Goal: Information Seeking & Learning: Find contact information

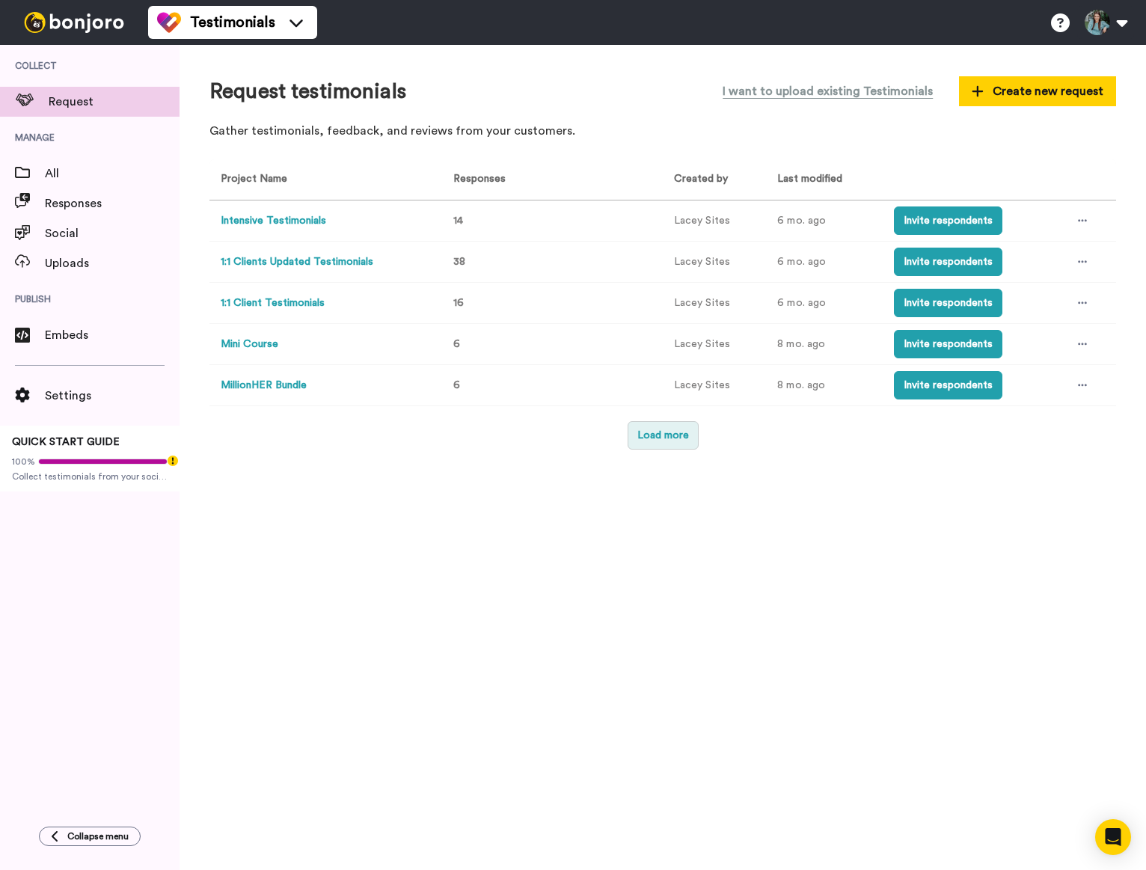
click at [665, 439] on button "Load more" at bounding box center [663, 435] width 71 height 28
click at [665, 445] on button "Load more" at bounding box center [663, 435] width 71 height 28
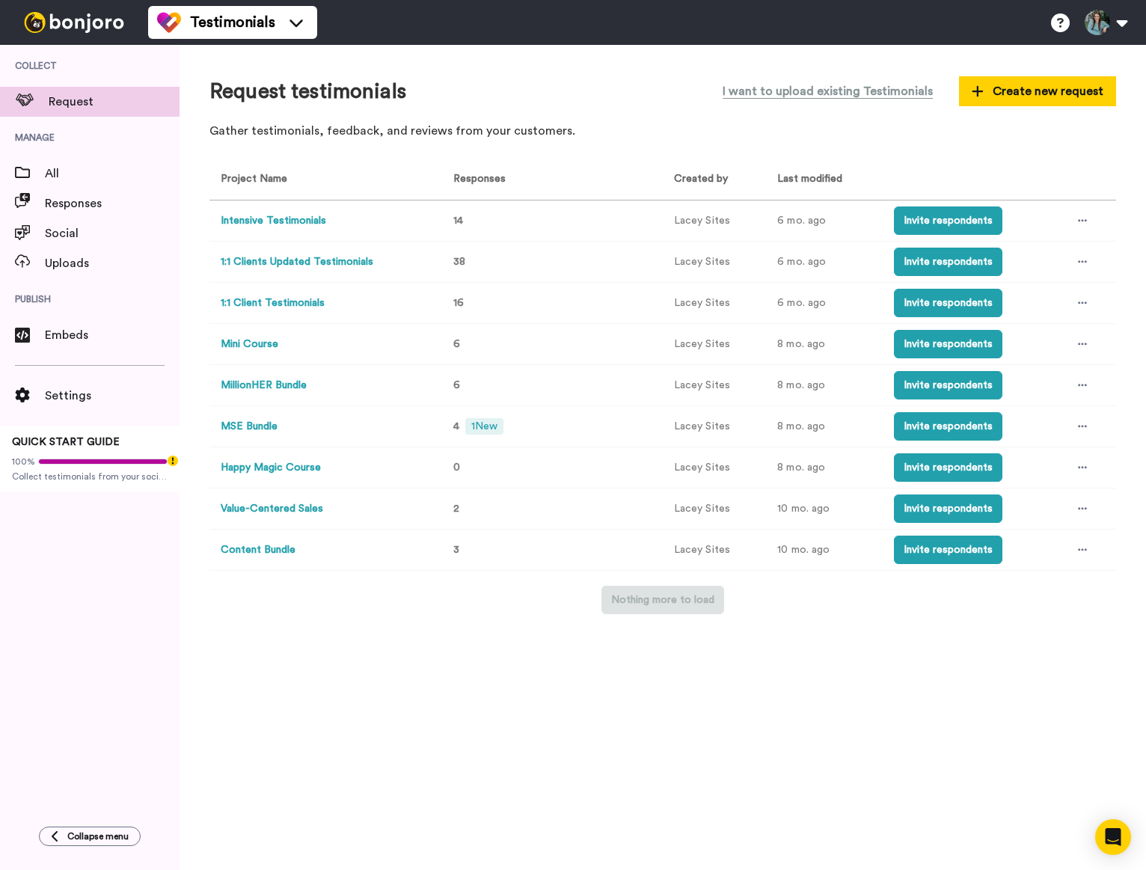
click at [239, 346] on button "Mini Course" at bounding box center [250, 345] width 58 height 16
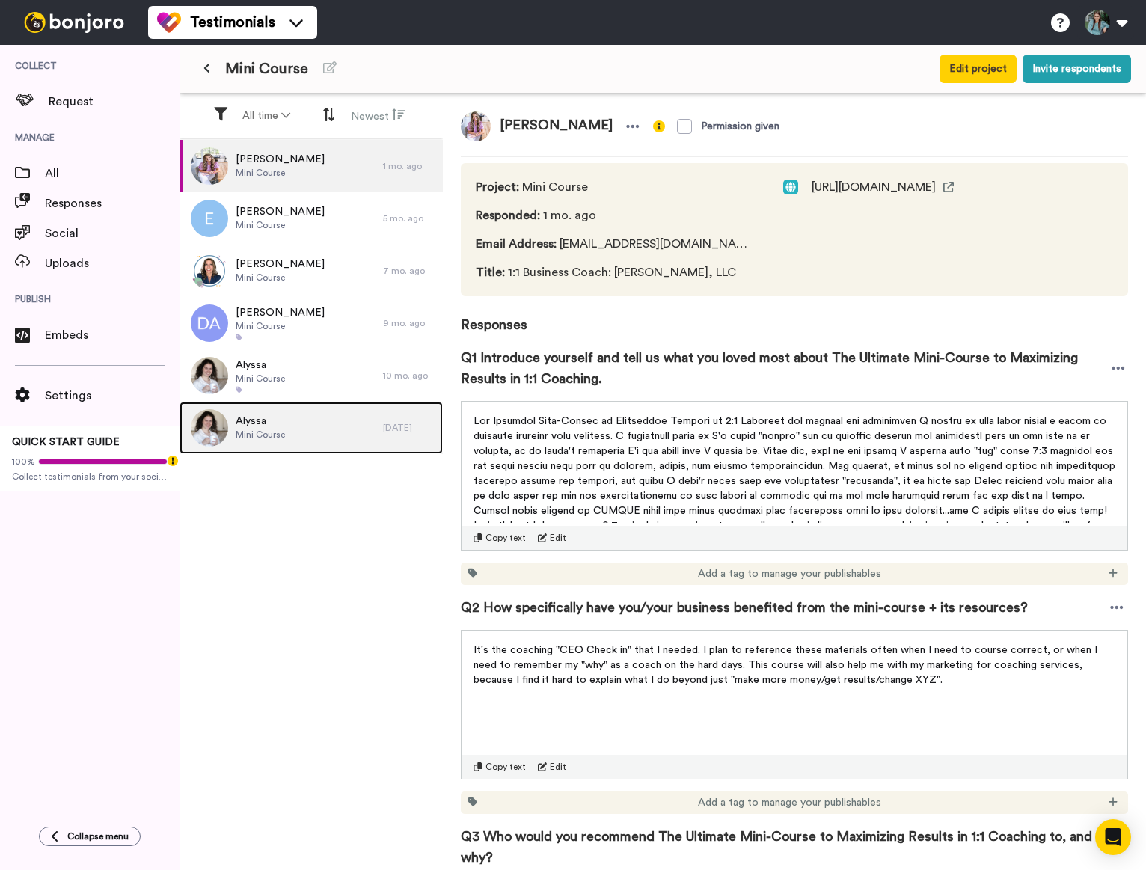
click at [384, 433] on div "[DATE]" at bounding box center [409, 428] width 52 height 12
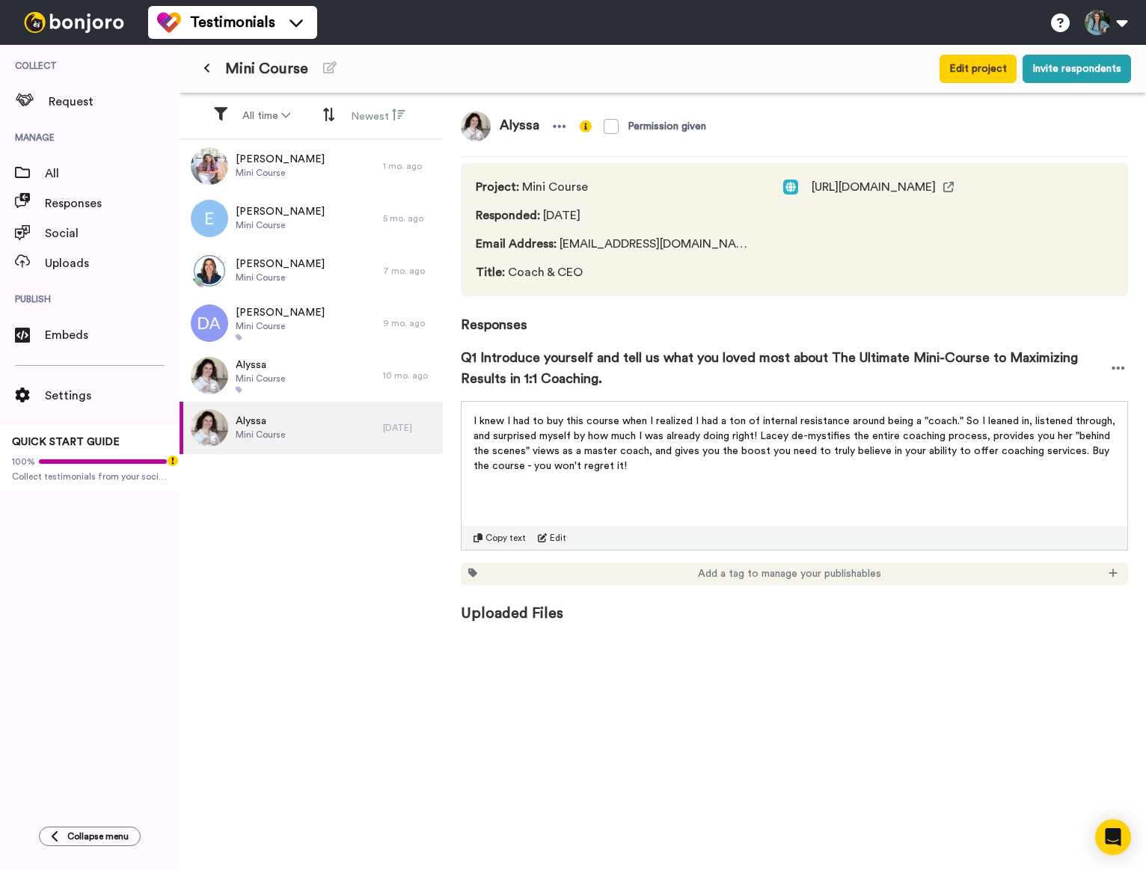
click at [581, 242] on span "Email Address : [EMAIL_ADDRESS][DOMAIN_NAME]" at bounding box center [615, 244] width 278 height 18
click at [784, 255] on div "[URL][DOMAIN_NAME]" at bounding box center [949, 229] width 330 height 103
drag, startPoint x: 708, startPoint y: 245, endPoint x: 559, endPoint y: 245, distance: 148.9
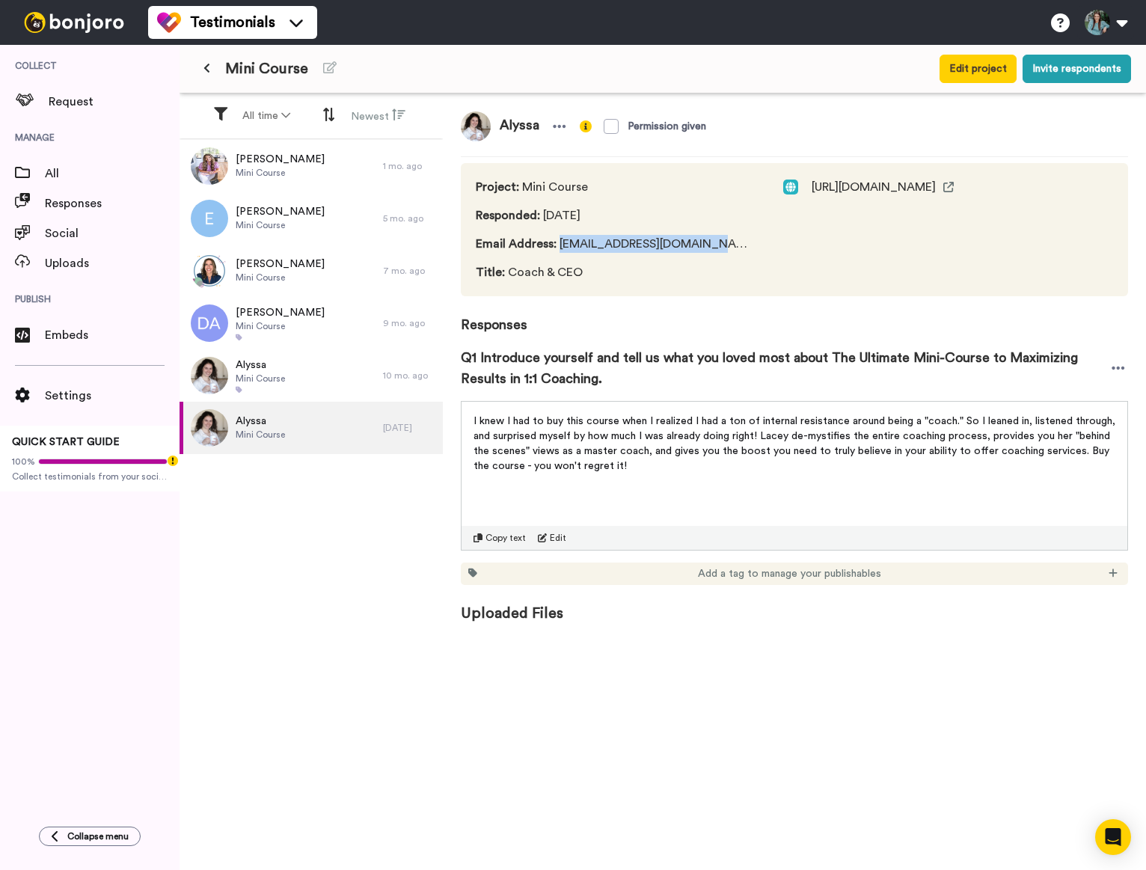
click at [559, 245] on div "Project : Mini Course Responded : [DATE] Email Address : [EMAIL_ADDRESS][DOMAIN…" at bounding box center [795, 229] width 668 height 133
copy span "[EMAIL_ADDRESS][DOMAIN_NAME]"
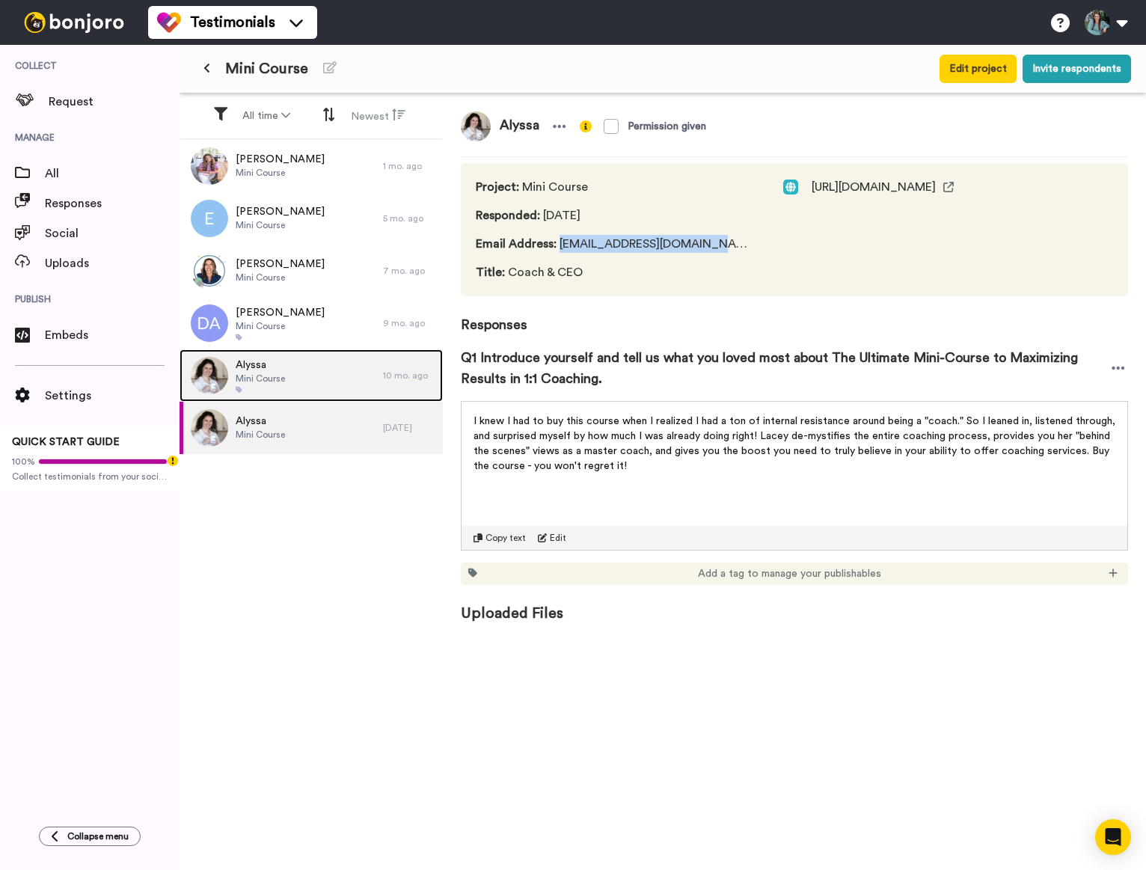
click at [356, 371] on div "Alyssa Mini Course" at bounding box center [282, 375] width 204 height 52
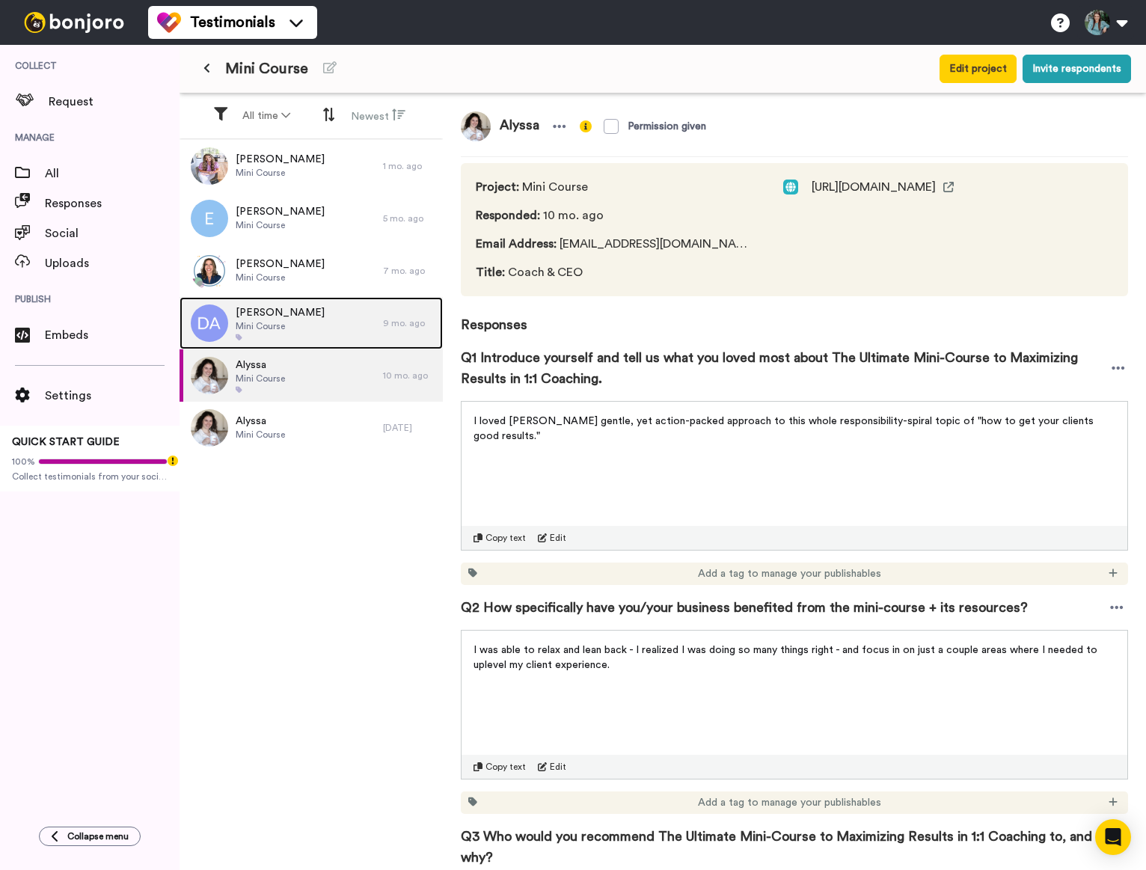
click at [379, 334] on div "[PERSON_NAME] Mini Course" at bounding box center [282, 323] width 204 height 52
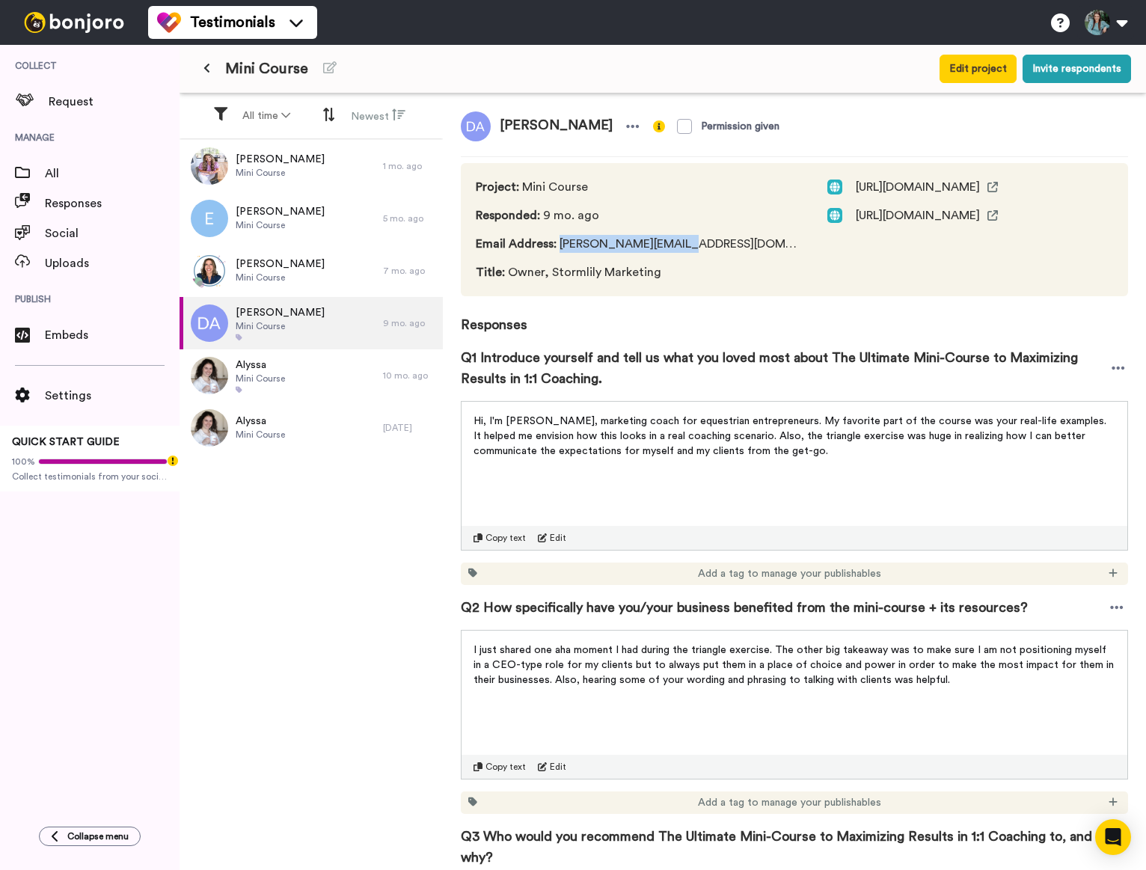
drag, startPoint x: 678, startPoint y: 244, endPoint x: 564, endPoint y: 248, distance: 114.6
click at [561, 247] on div "Project : Mini Course Responded : 9 mo. ago Email Address : [PERSON_NAME][EMAIL…" at bounding box center [795, 229] width 668 height 133
copy span "[PERSON_NAME][EMAIL_ADDRESS][DOMAIN_NAME]"
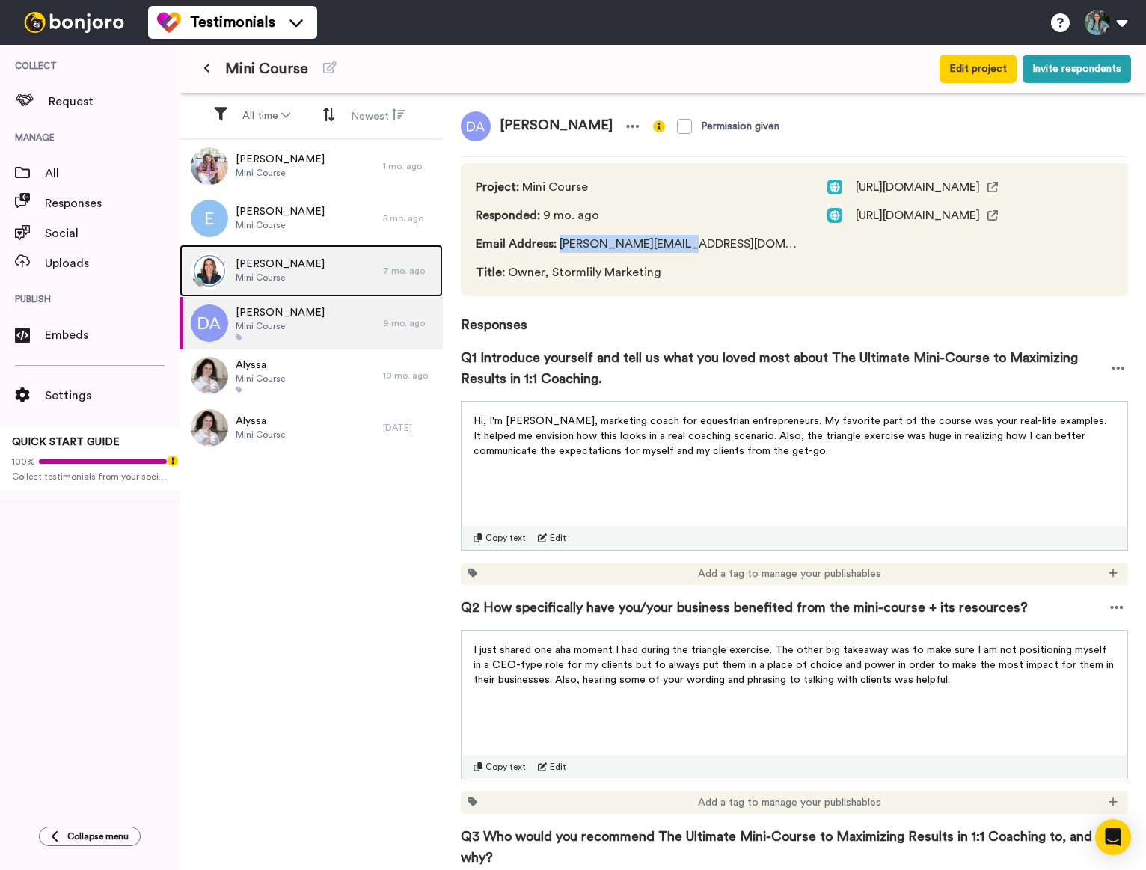
click at [288, 267] on span "[PERSON_NAME]" at bounding box center [280, 264] width 89 height 15
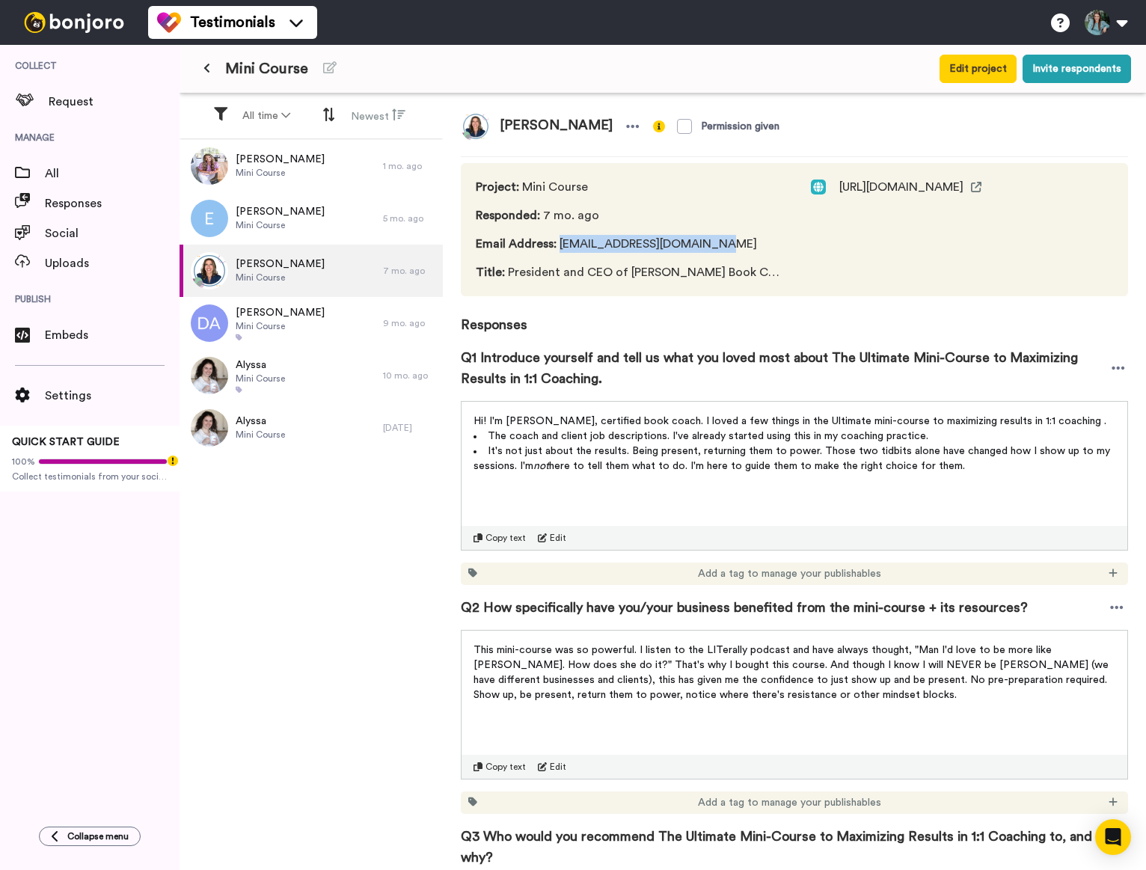
drag, startPoint x: 702, startPoint y: 244, endPoint x: 565, endPoint y: 251, distance: 137.2
click at [555, 248] on span "Email Address : [EMAIL_ADDRESS][DOMAIN_NAME]" at bounding box center [628, 244] width 305 height 18
copy span "[EMAIL_ADDRESS][DOMAIN_NAME]"
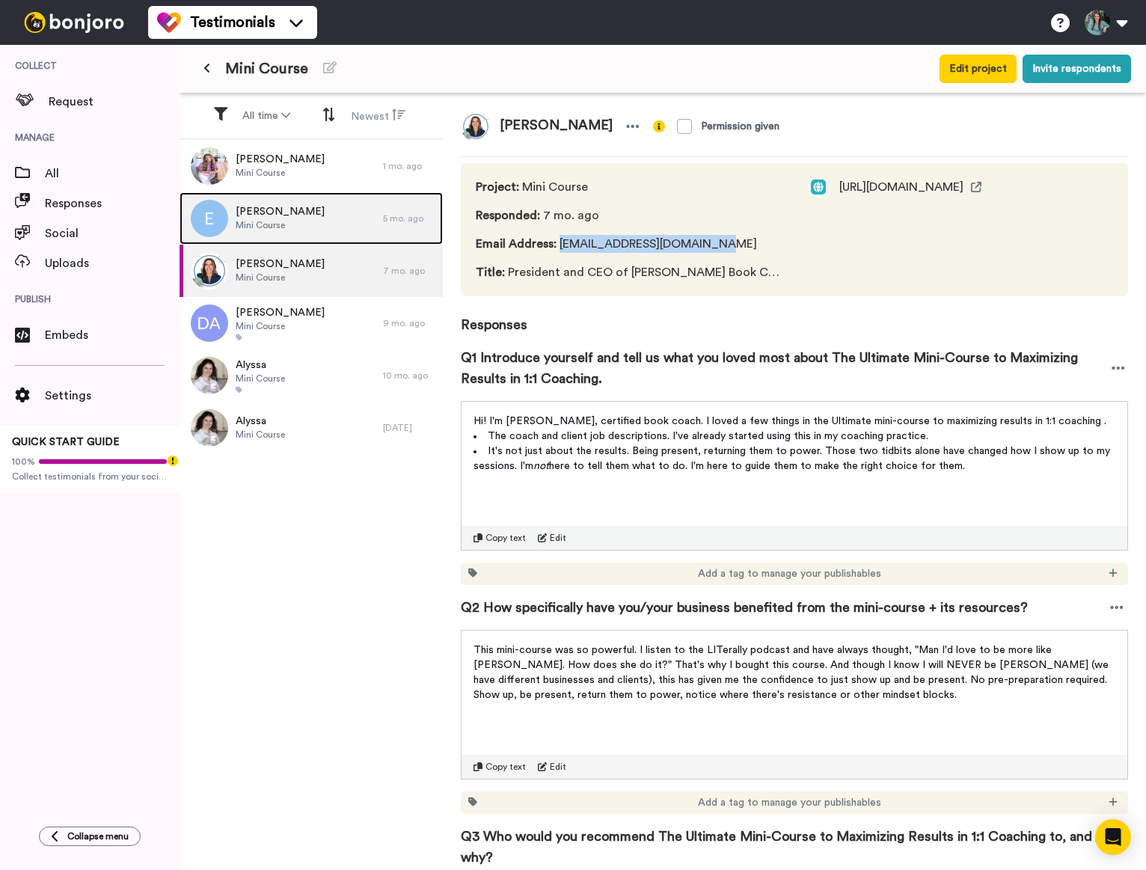
click at [346, 222] on div "[PERSON_NAME] W Mini Course" at bounding box center [282, 218] width 204 height 52
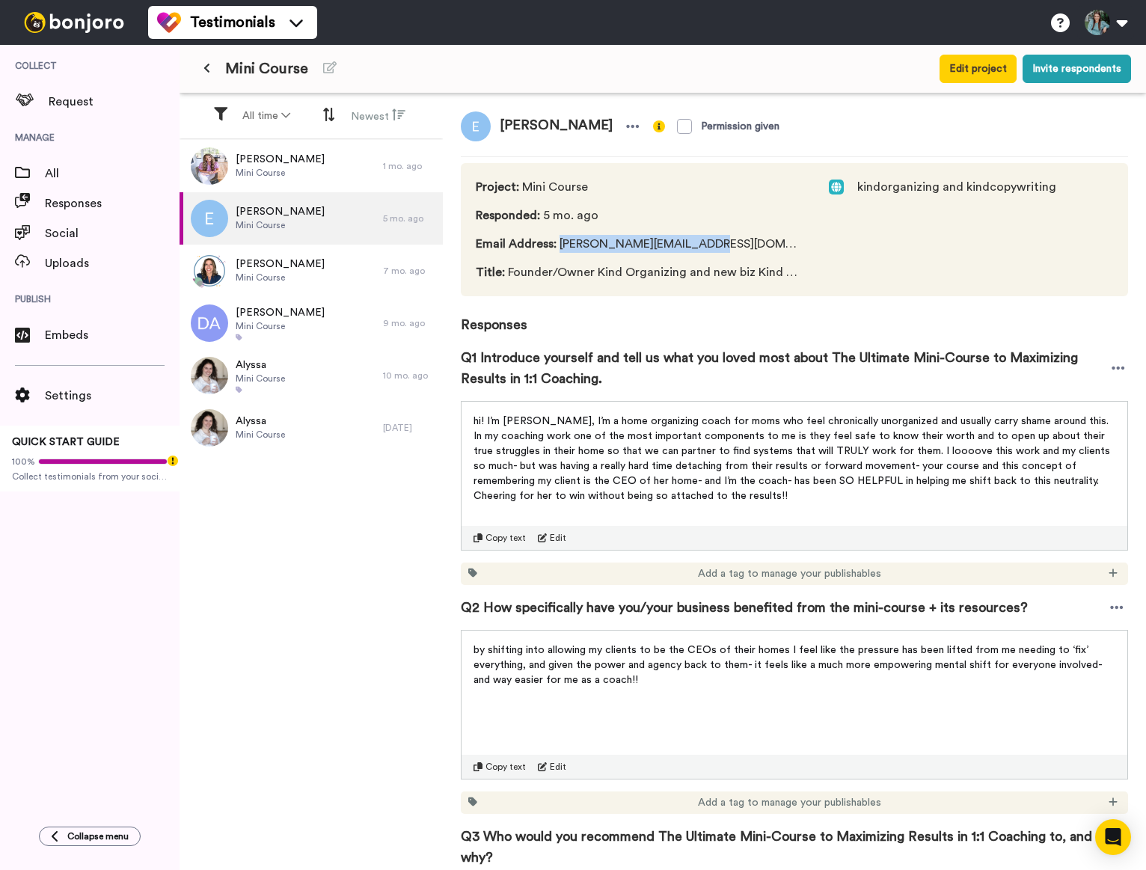
drag, startPoint x: 704, startPoint y: 241, endPoint x: 555, endPoint y: 248, distance: 149.1
click at [555, 248] on span "Email Address : [PERSON_NAME][EMAIL_ADDRESS][DOMAIN_NAME]" at bounding box center [637, 244] width 323 height 18
copy span "[PERSON_NAME][EMAIL_ADDRESS][DOMAIN_NAME]"
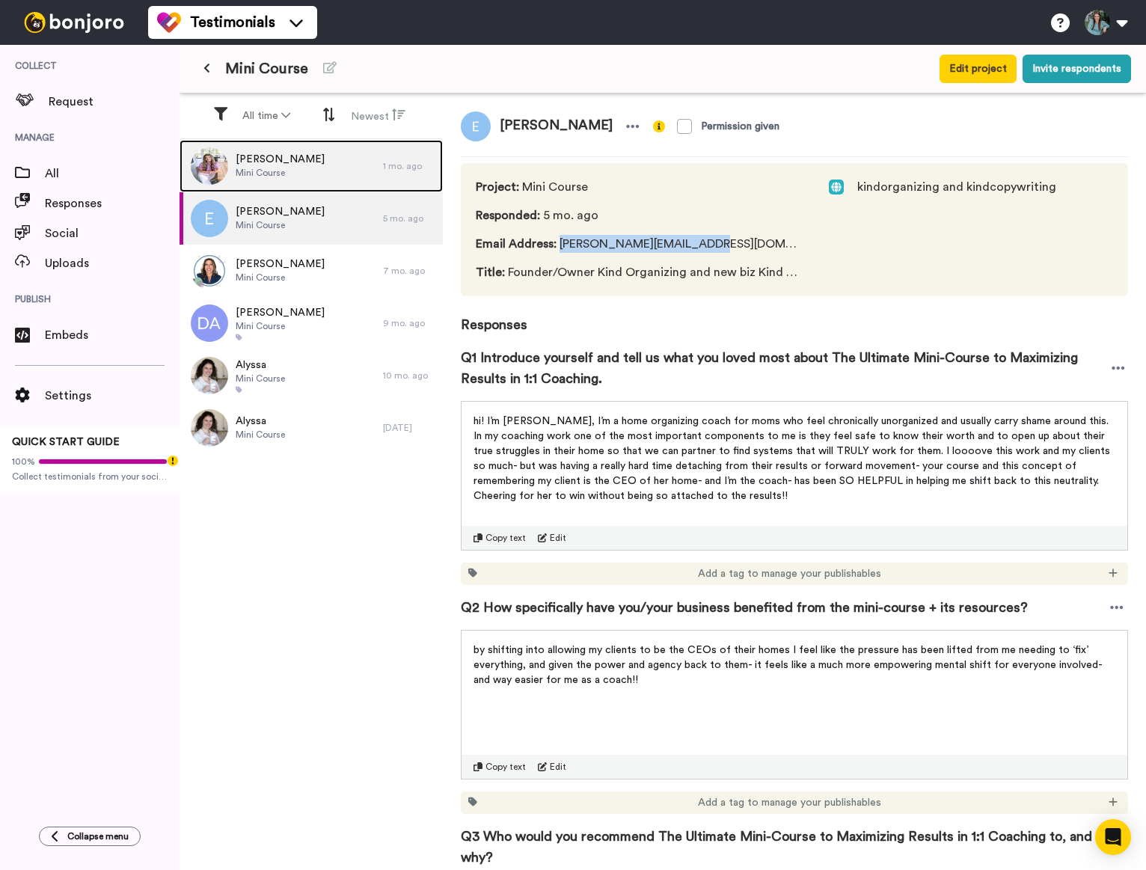
click at [336, 169] on div "Keali [PERSON_NAME] Mini Course" at bounding box center [282, 166] width 204 height 52
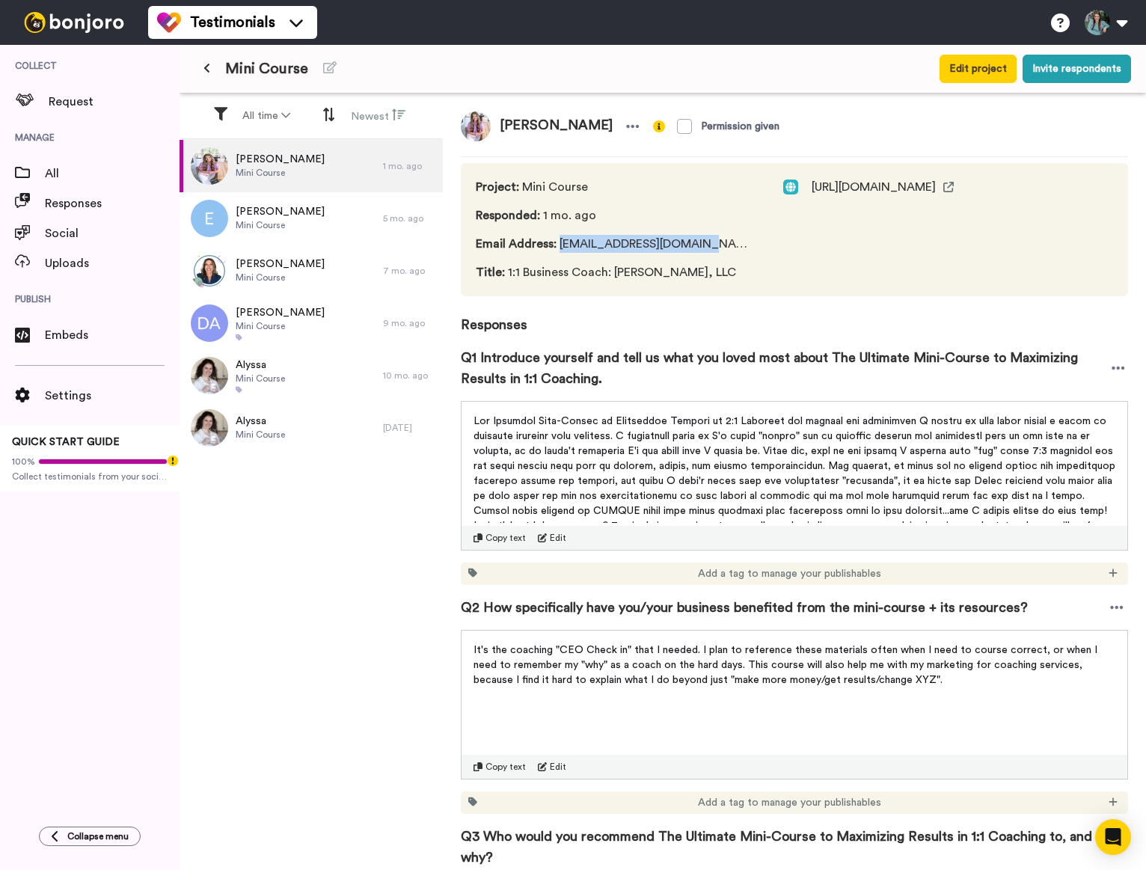
drag, startPoint x: 697, startPoint y: 244, endPoint x: 556, endPoint y: 243, distance: 140.7
click at [556, 244] on span "Email Address : [EMAIL_ADDRESS][DOMAIN_NAME]" at bounding box center [615, 244] width 278 height 18
copy span "[EMAIL_ADDRESS][DOMAIN_NAME]"
click at [262, 75] on span "Mini Course" at bounding box center [266, 68] width 83 height 21
click at [208, 69] on icon at bounding box center [207, 68] width 7 height 10
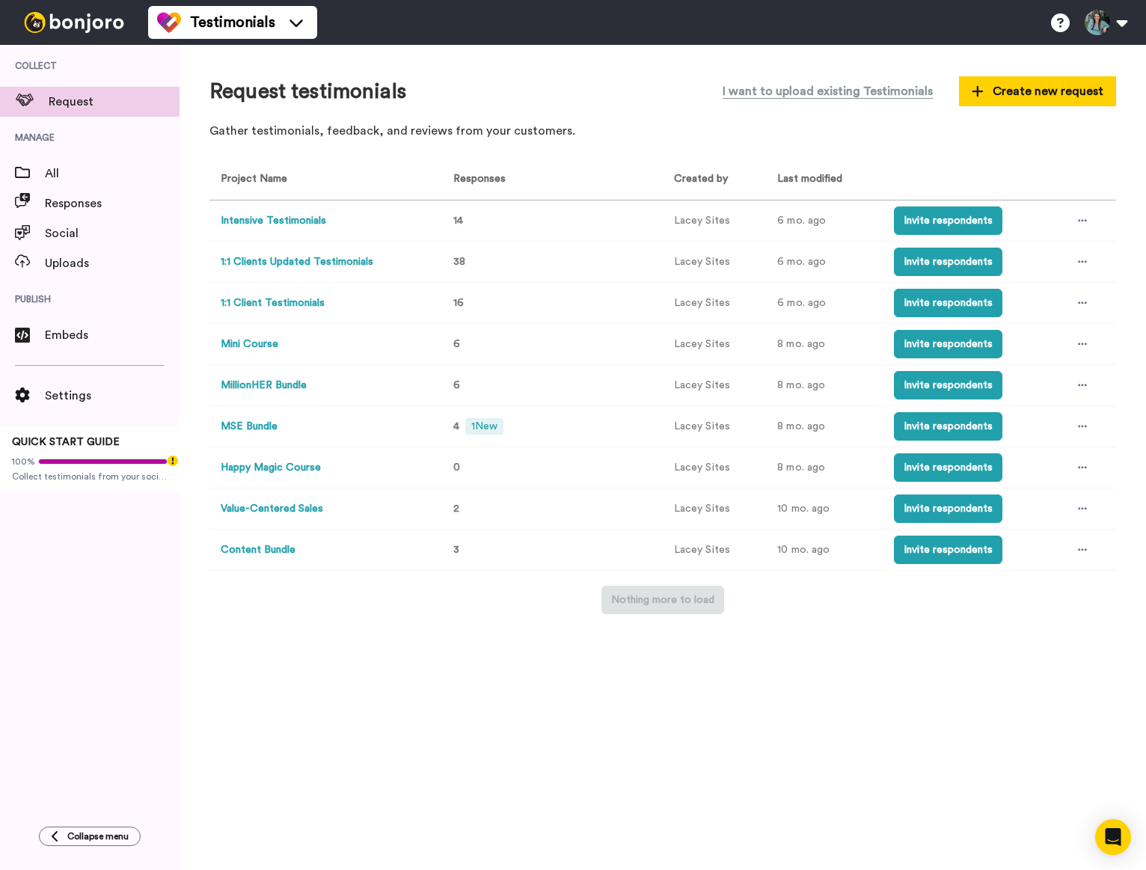
click at [288, 386] on button "MillionHER Bundle" at bounding box center [264, 386] width 86 height 16
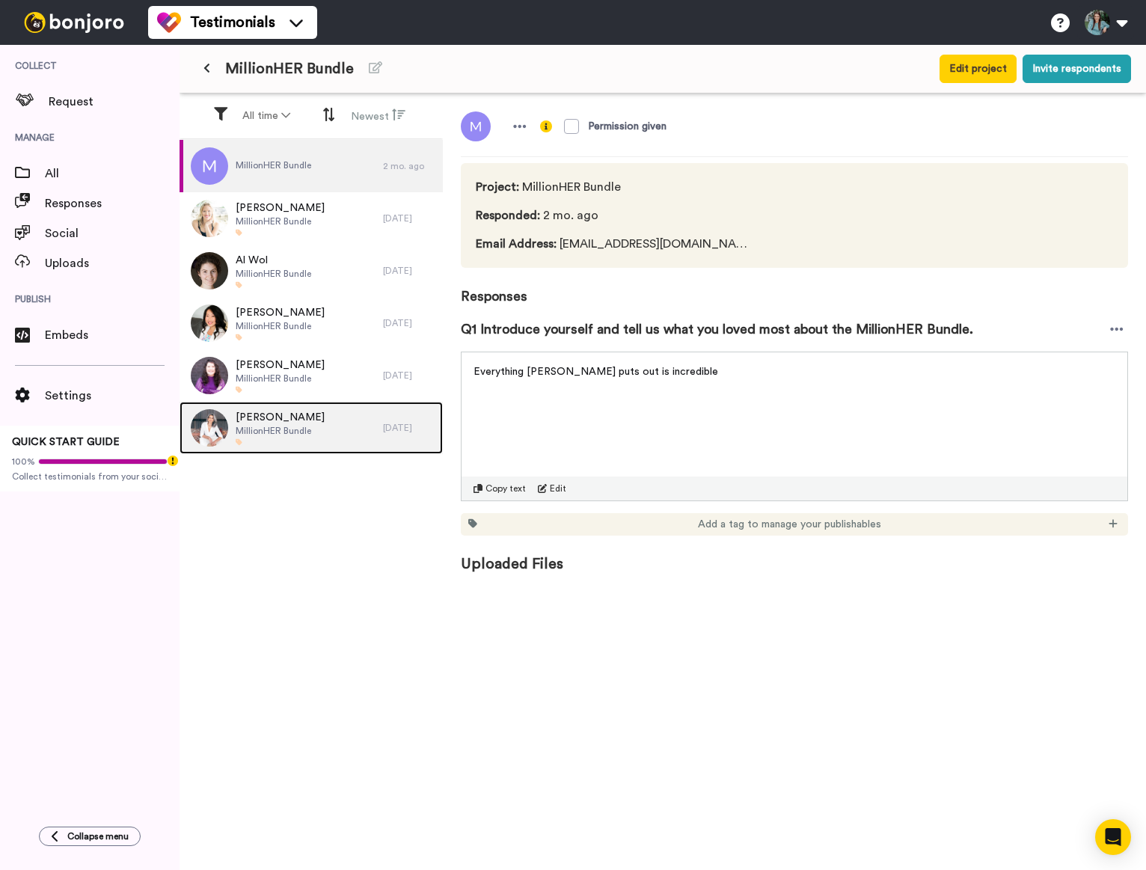
click at [308, 430] on span "MillionHER Bundle" at bounding box center [280, 431] width 89 height 12
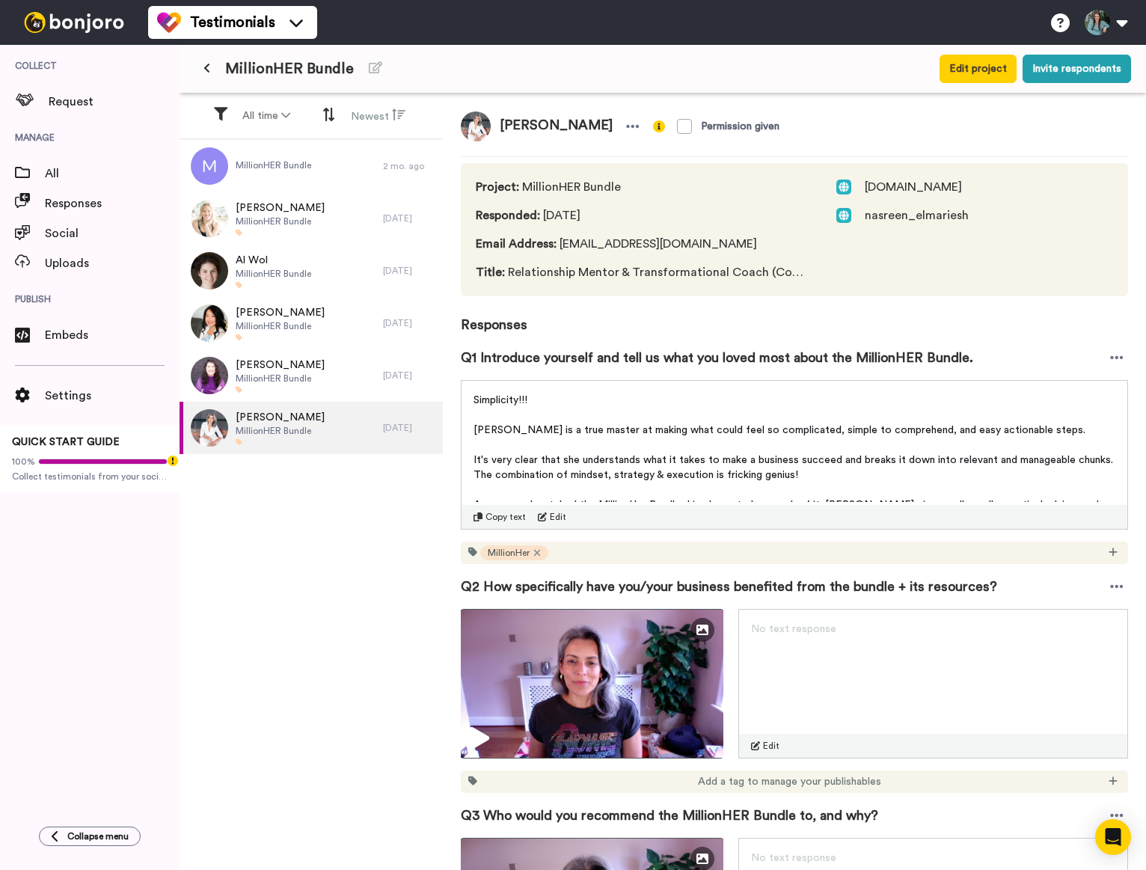
drag, startPoint x: 617, startPoint y: 124, endPoint x: 496, endPoint y: 128, distance: 121.3
click at [496, 128] on span "[PERSON_NAME]" at bounding box center [556, 127] width 131 height 30
copy span "[PERSON_NAME]"
drag, startPoint x: 715, startPoint y: 247, endPoint x: 559, endPoint y: 242, distance: 156.5
click at [559, 242] on span "Email Address : [EMAIL_ADDRESS][DOMAIN_NAME]" at bounding box center [641, 244] width 331 height 18
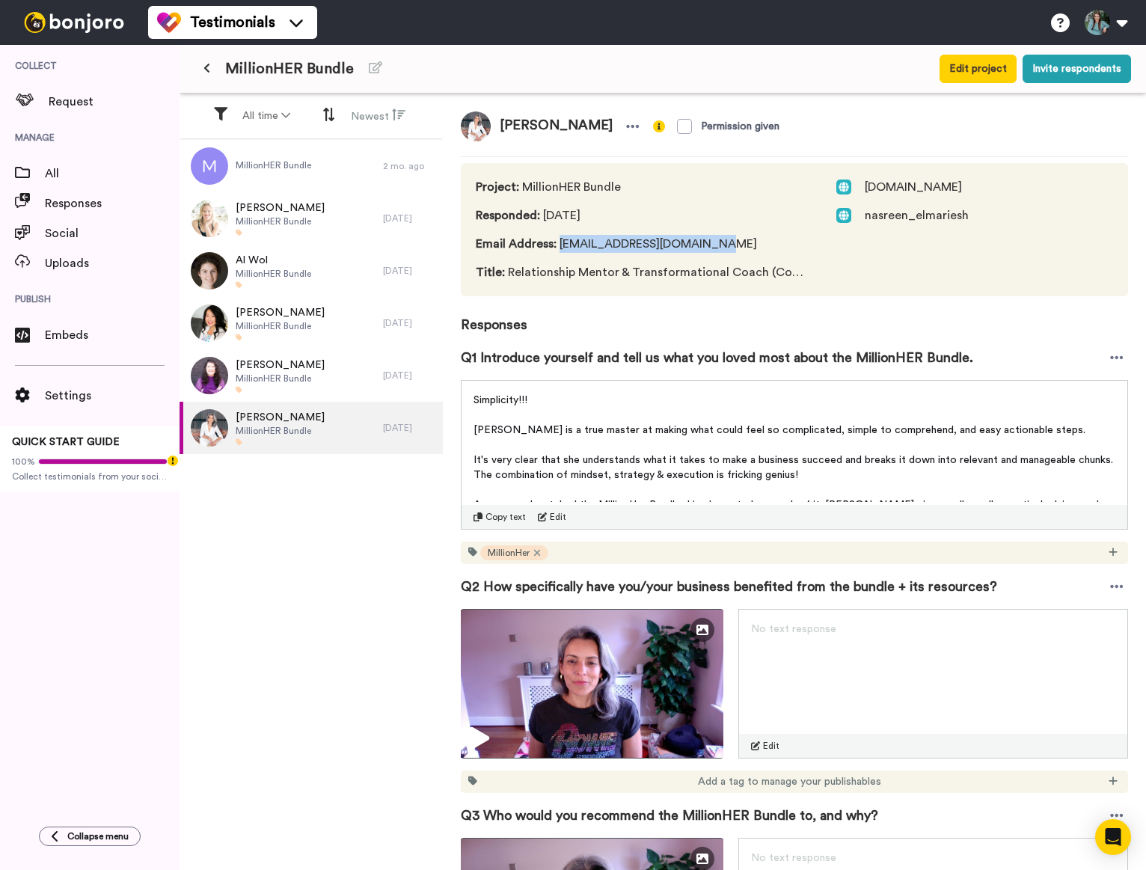
copy span "[EMAIL_ADDRESS][DOMAIN_NAME]"
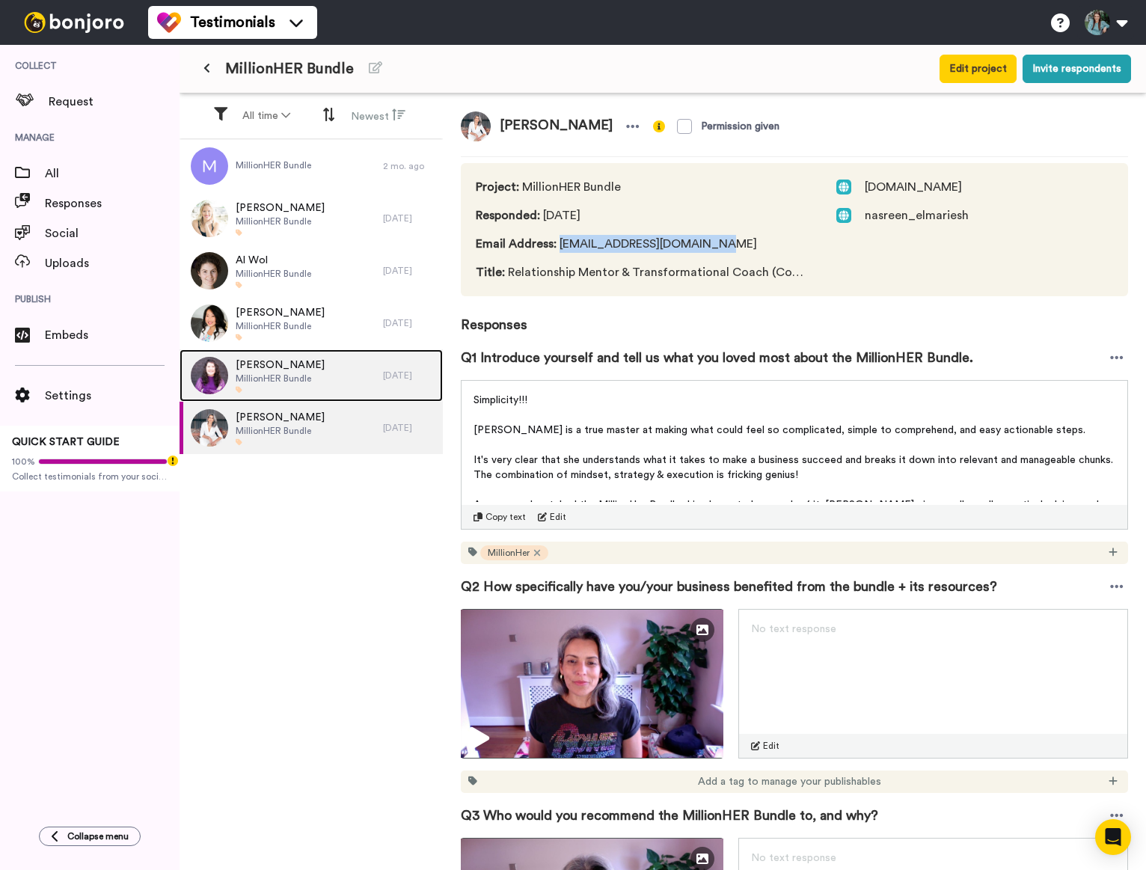
click at [362, 380] on div "[PERSON_NAME] MillionHER Bundle" at bounding box center [282, 375] width 204 height 52
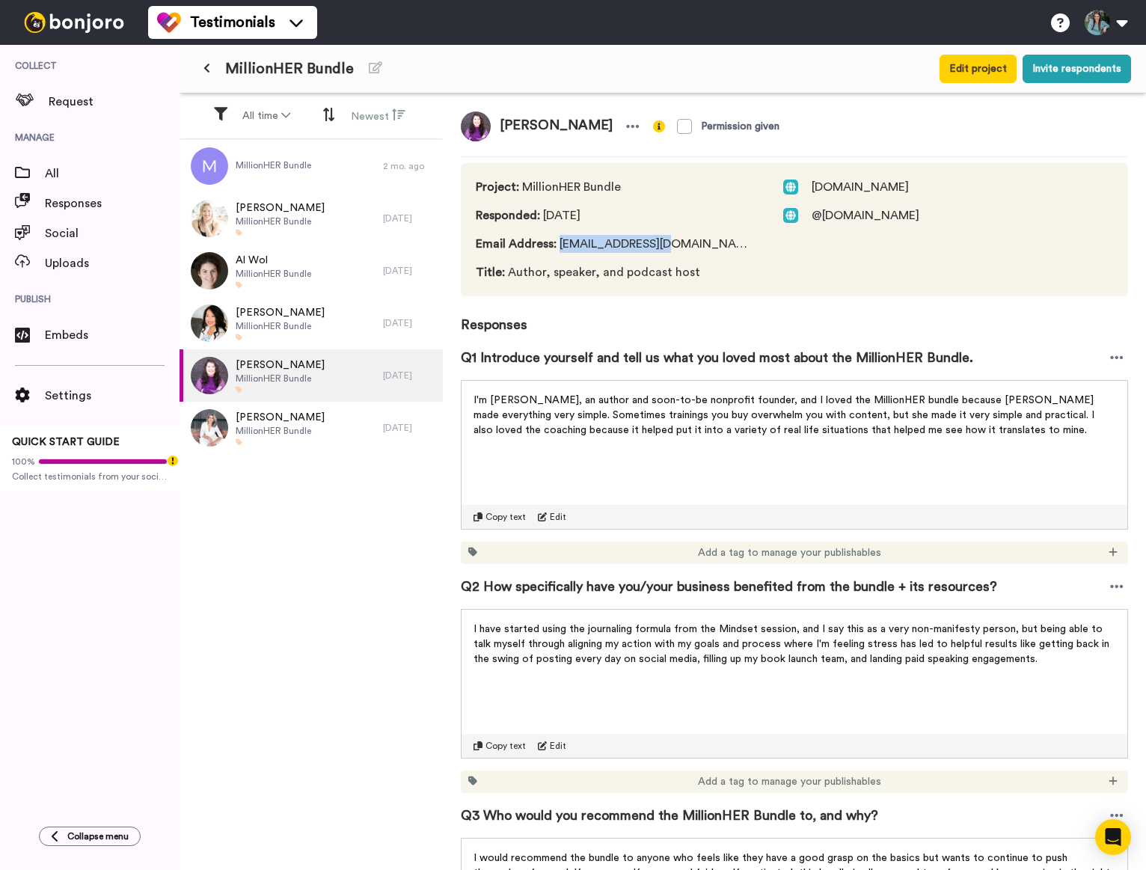
drag, startPoint x: 665, startPoint y: 247, endPoint x: 557, endPoint y: 241, distance: 107.9
click at [557, 241] on span "Email Address : [EMAIL_ADDRESS][DOMAIN_NAME]" at bounding box center [615, 244] width 278 height 18
copy span "[EMAIL_ADDRESS][DOMAIN_NAME]"
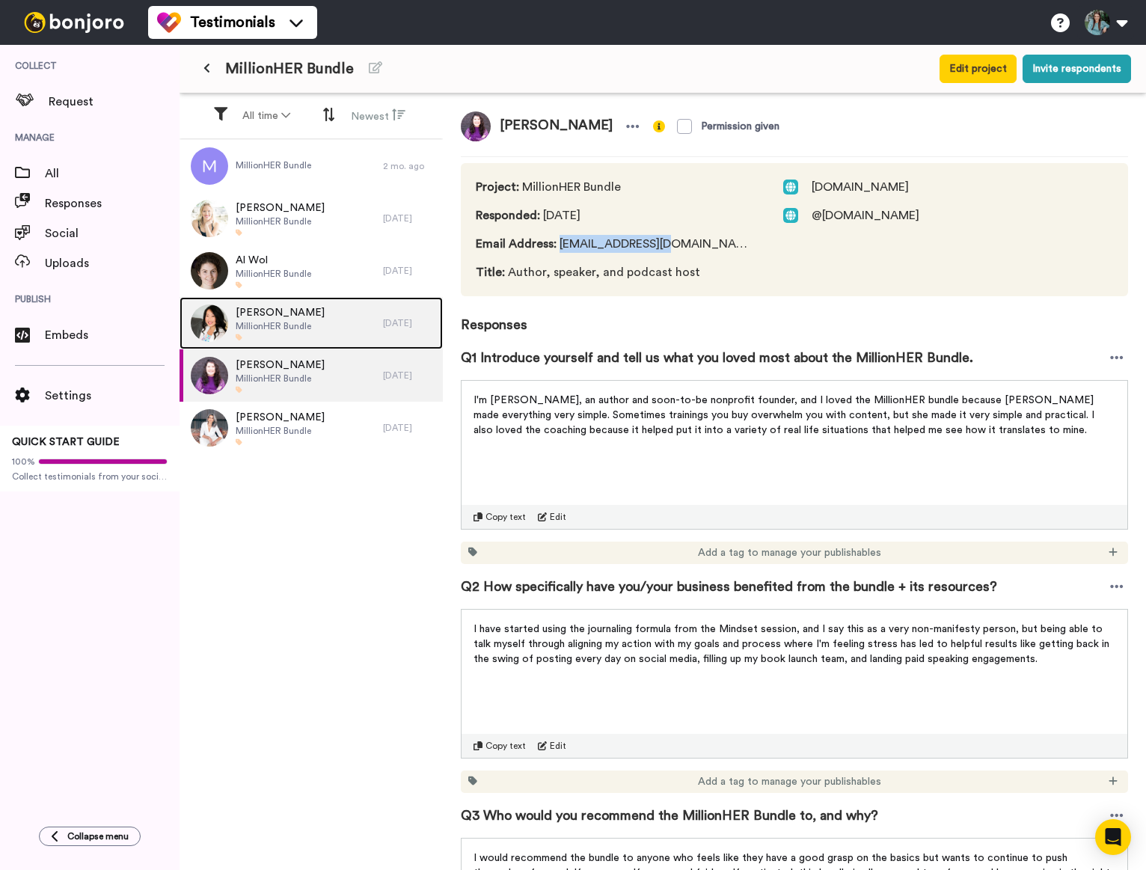
click at [361, 329] on div "[PERSON_NAME] MillionHER Bundle" at bounding box center [282, 323] width 204 height 52
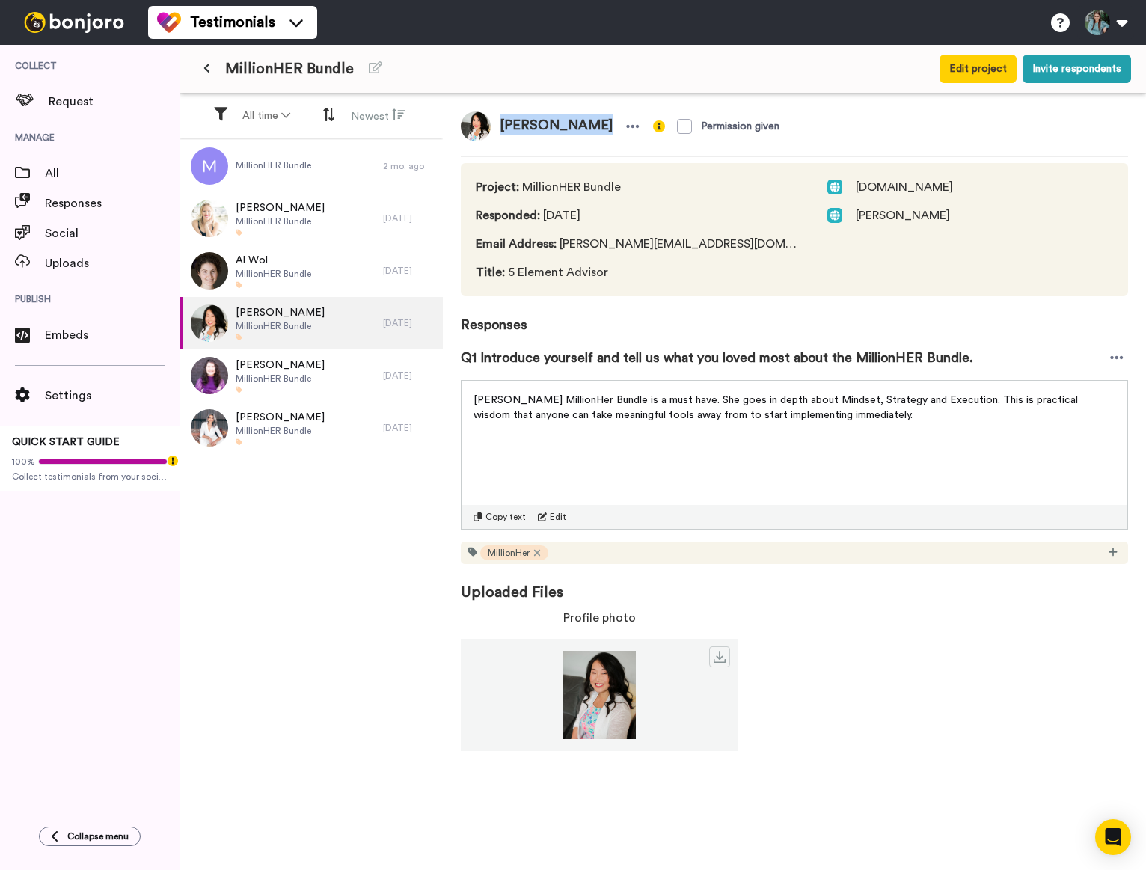
drag, startPoint x: 591, startPoint y: 123, endPoint x: 503, endPoint y: 124, distance: 88.3
click at [495, 124] on span "[PERSON_NAME]" at bounding box center [556, 127] width 131 height 30
copy span "[PERSON_NAME]"
drag, startPoint x: 695, startPoint y: 244, endPoint x: 556, endPoint y: 240, distance: 139.2
click at [556, 240] on span "Email Address : [PERSON_NAME][EMAIL_ADDRESS][DOMAIN_NAME]" at bounding box center [637, 244] width 322 height 18
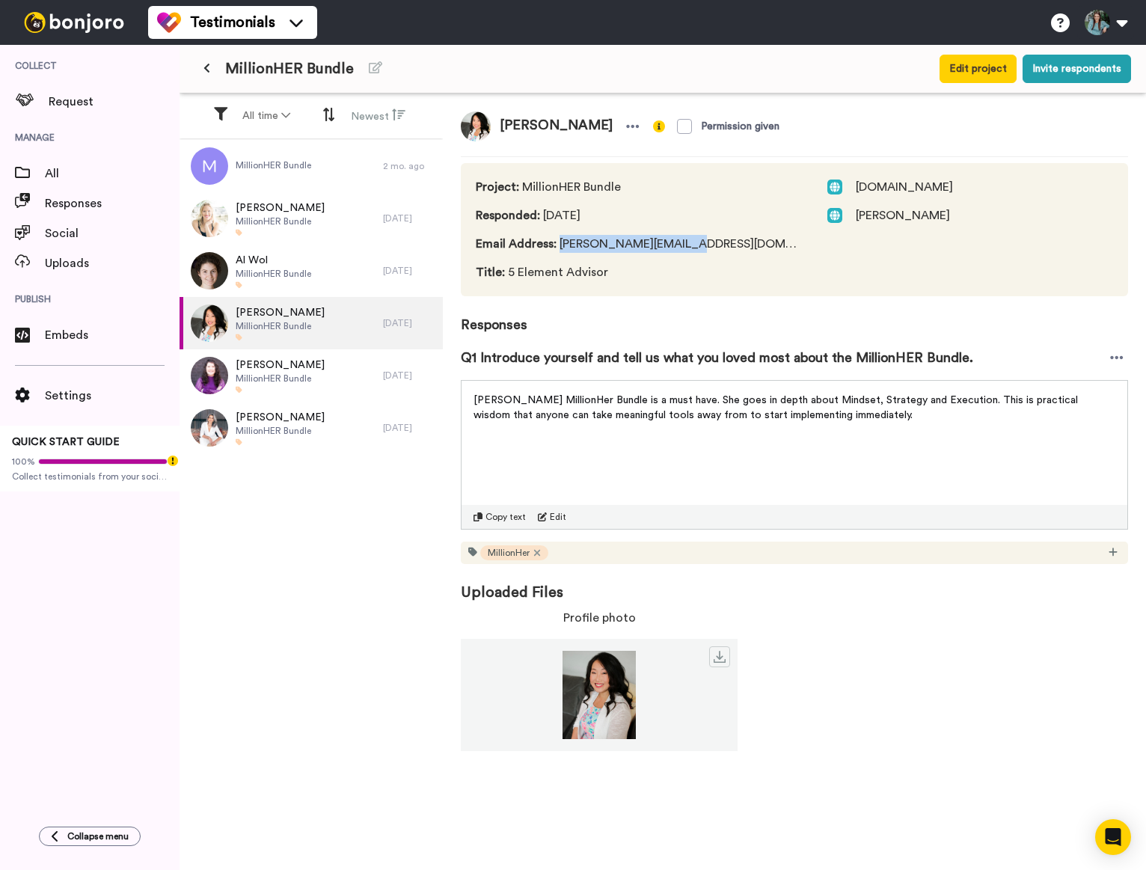
copy span "[PERSON_NAME][EMAIL_ADDRESS][DOMAIN_NAME]"
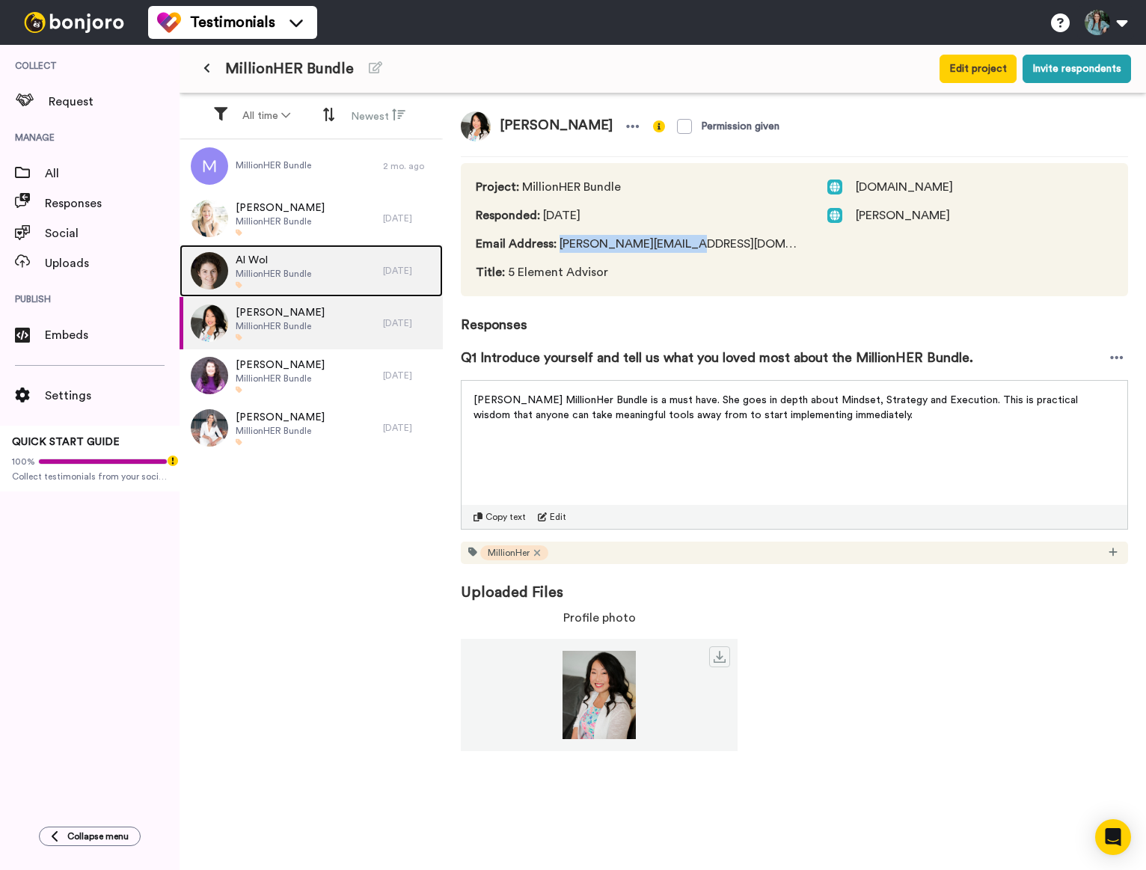
click at [353, 286] on div "Al Wol MillionHER Bundle" at bounding box center [282, 271] width 204 height 52
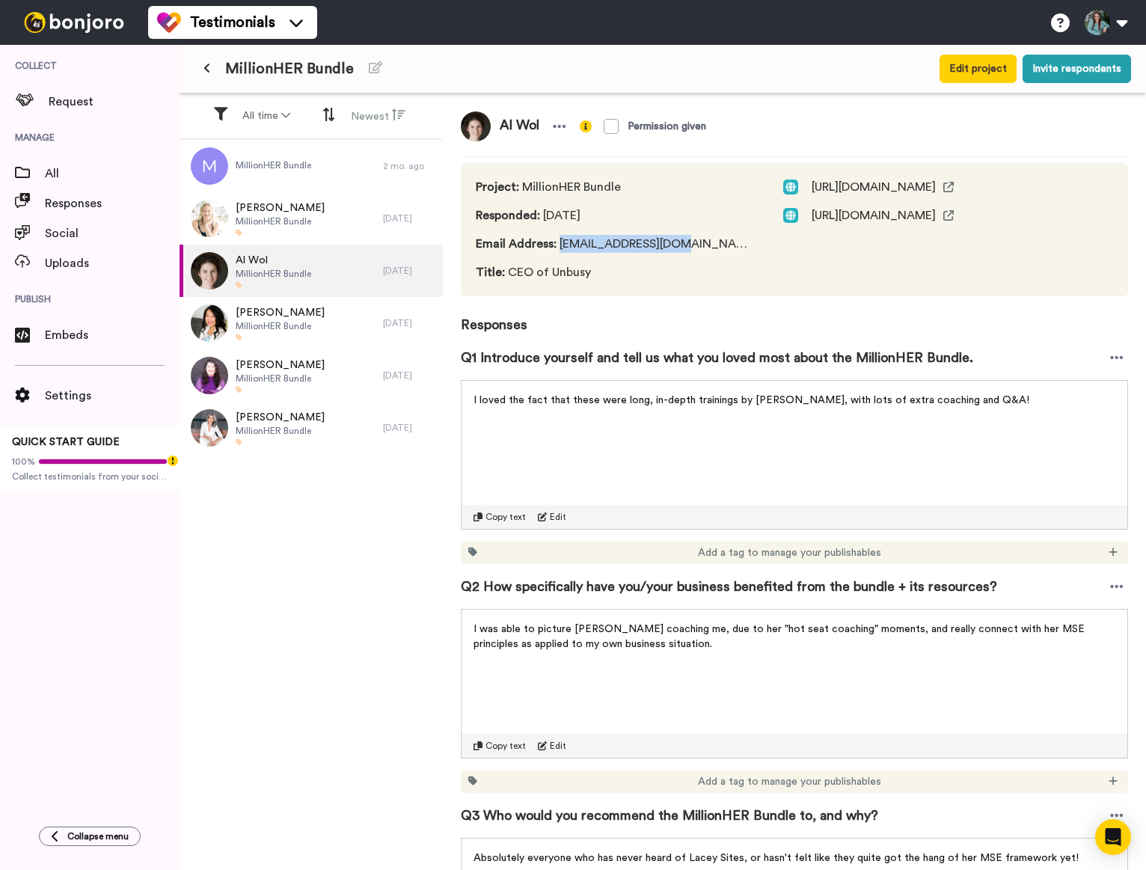
drag, startPoint x: 561, startPoint y: 245, endPoint x: 678, endPoint y: 252, distance: 117.7
click at [673, 249] on span "Email Address : [EMAIL_ADDRESS][DOMAIN_NAME]" at bounding box center [615, 244] width 278 height 18
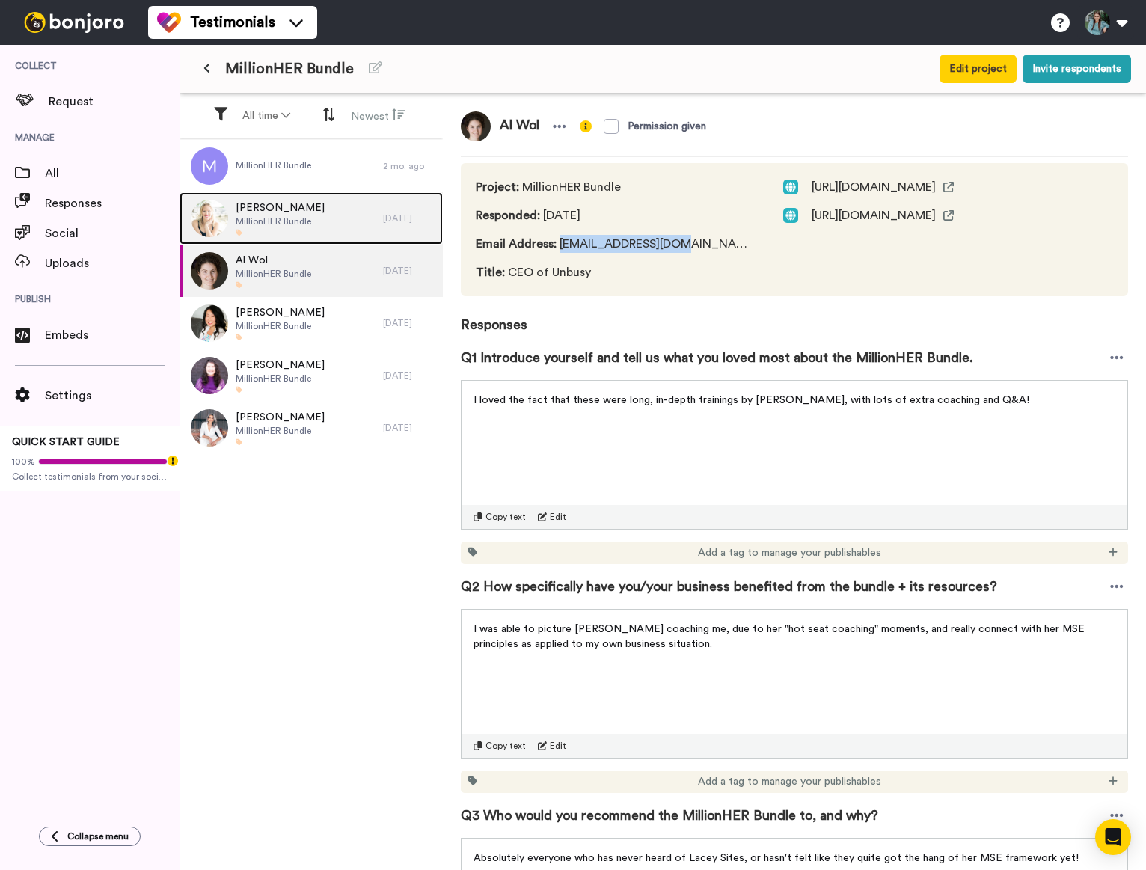
click at [359, 227] on div "[PERSON_NAME] MillionHER Bundle" at bounding box center [282, 218] width 204 height 52
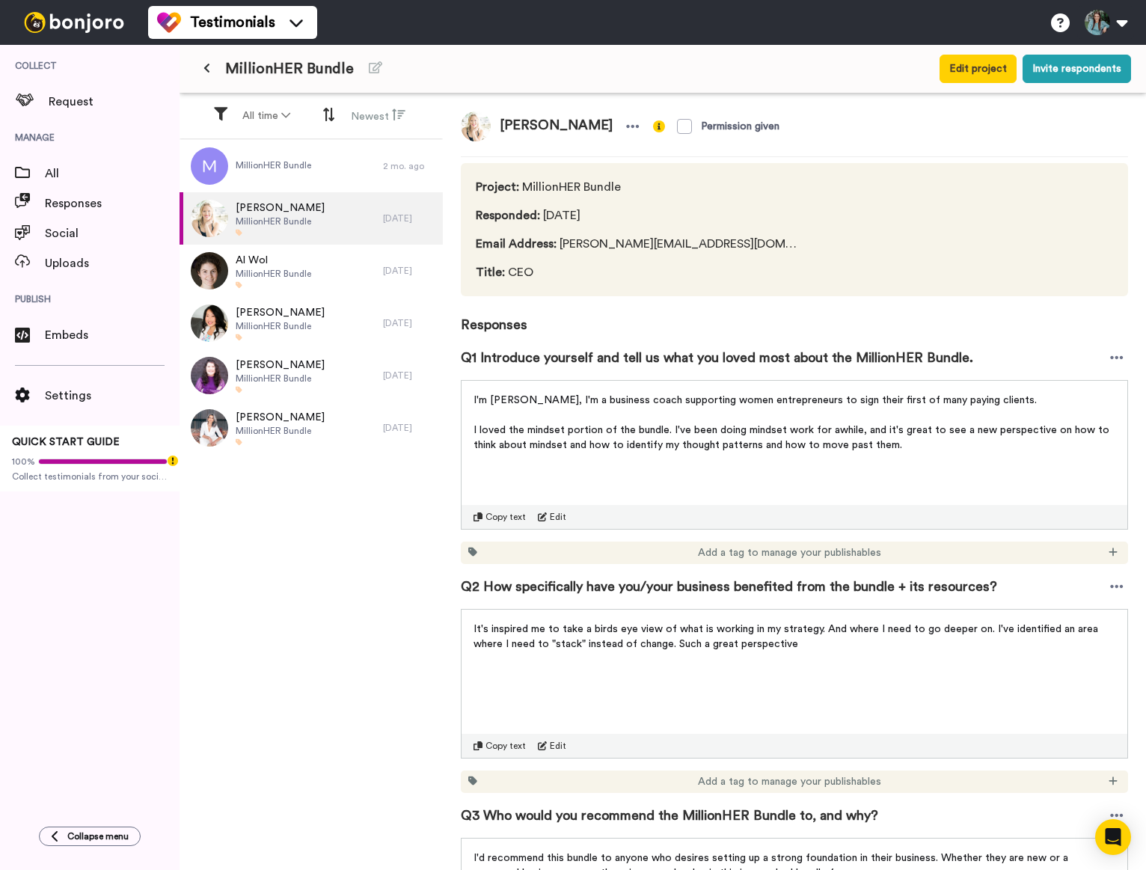
drag, startPoint x: 562, startPoint y: 245, endPoint x: 758, endPoint y: 246, distance: 196.1
click at [748, 246] on div "Project : MillionHER Bundle Responded : [DATE] Email Address : [PERSON_NAME][EM…" at bounding box center [795, 229] width 668 height 133
click at [611, 126] on span "[PERSON_NAME]" at bounding box center [556, 127] width 131 height 30
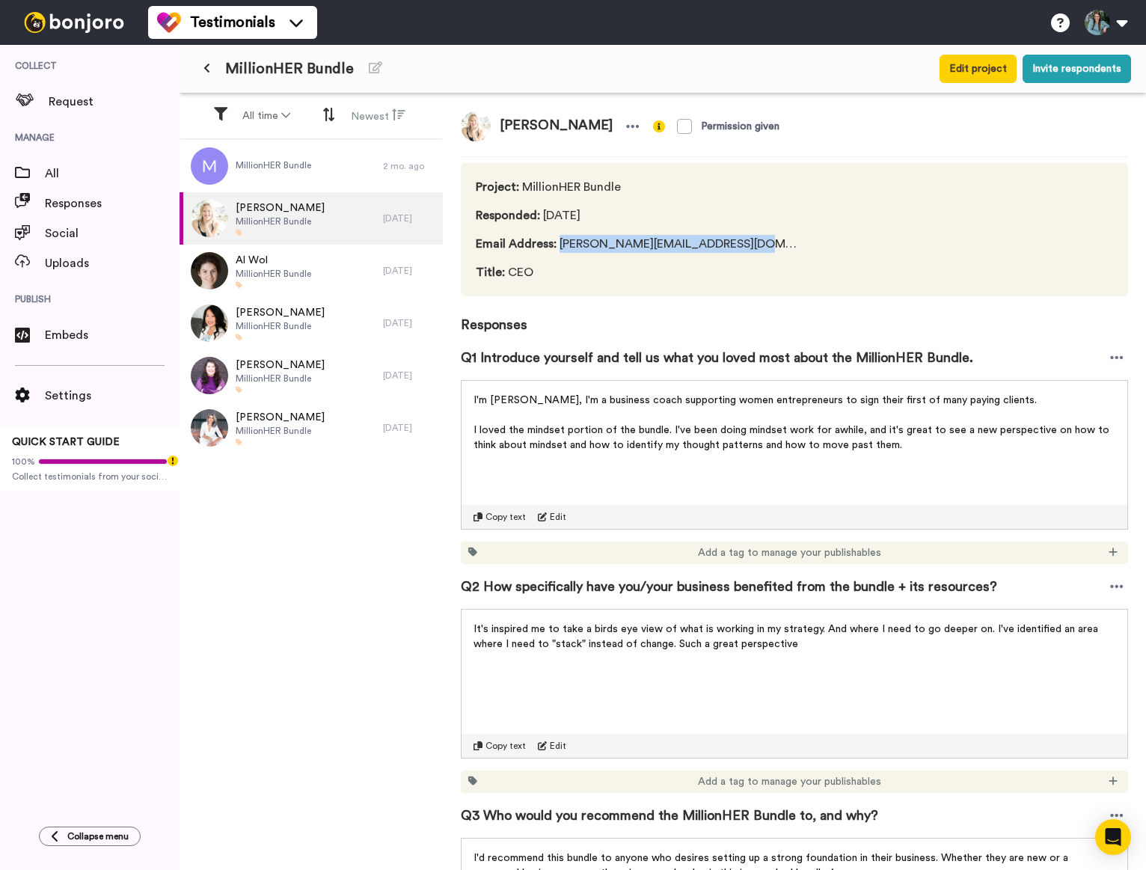
drag, startPoint x: 700, startPoint y: 246, endPoint x: 559, endPoint y: 244, distance: 140.7
click at [559, 244] on div "Project : MillionHER Bundle Responded : [DATE] Email Address : [PERSON_NAME][EM…" at bounding box center [795, 229] width 668 height 133
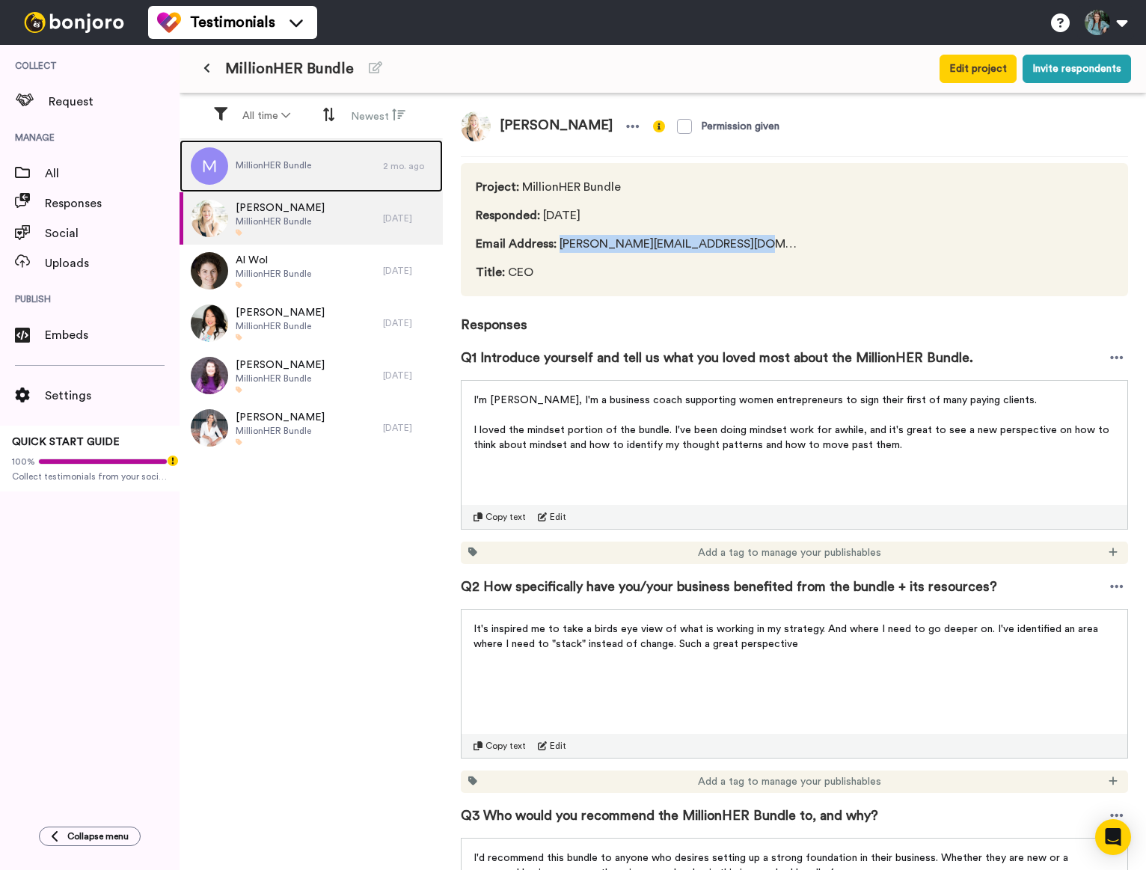
click at [335, 166] on div "MillionHER Bundle" at bounding box center [282, 166] width 204 height 52
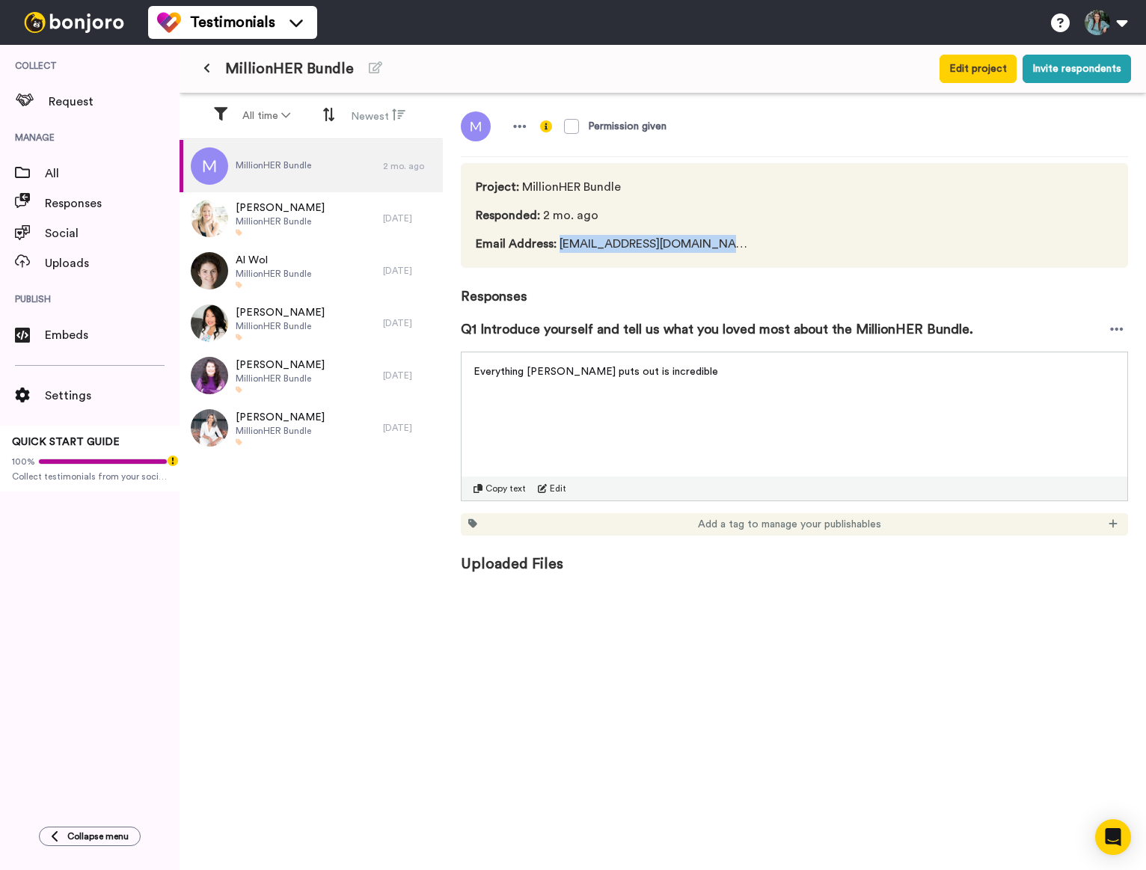
drag, startPoint x: 728, startPoint y: 245, endPoint x: 557, endPoint y: 239, distance: 171.5
click at [557, 239] on div "Project : MillionHER Bundle Responded : 2 mo. ago Email Address : [EMAIL_ADDRES…" at bounding box center [795, 215] width 668 height 105
click at [207, 69] on icon at bounding box center [207, 68] width 7 height 10
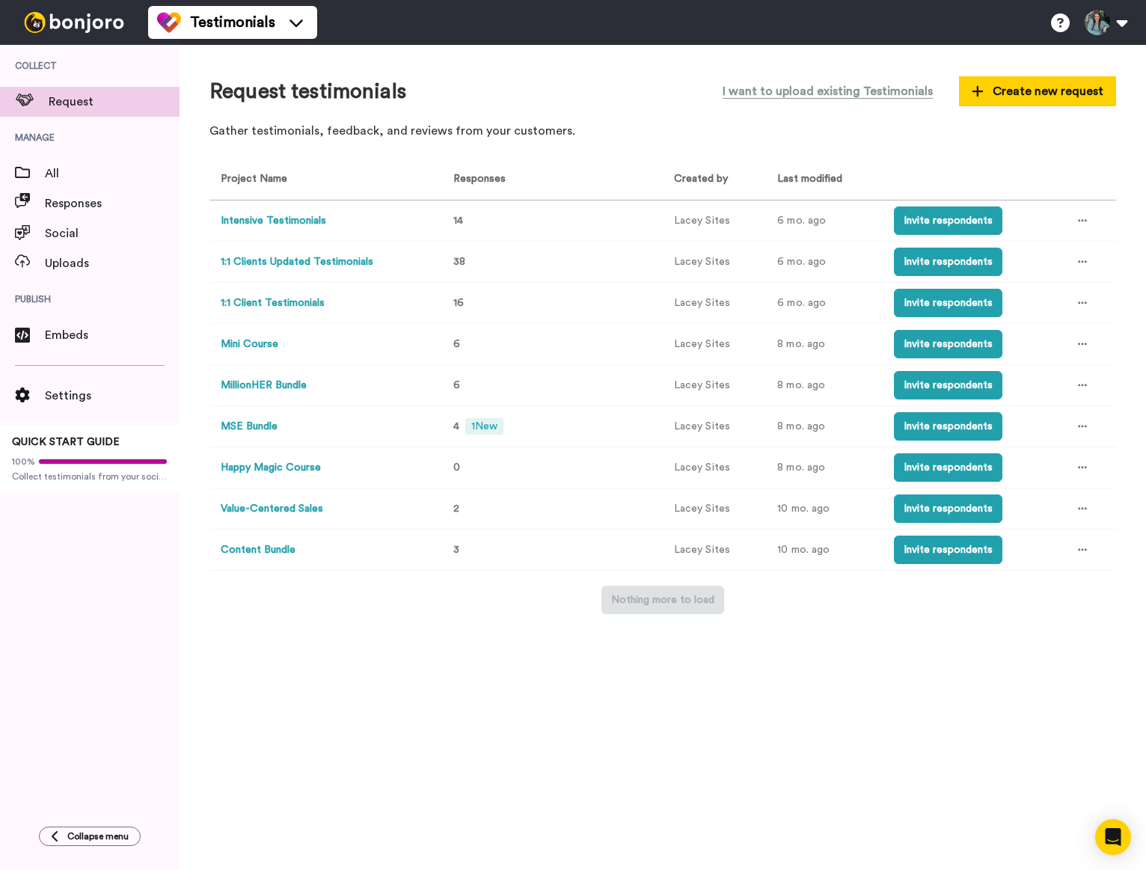
click at [263, 427] on button "MSE Bundle" at bounding box center [249, 427] width 57 height 16
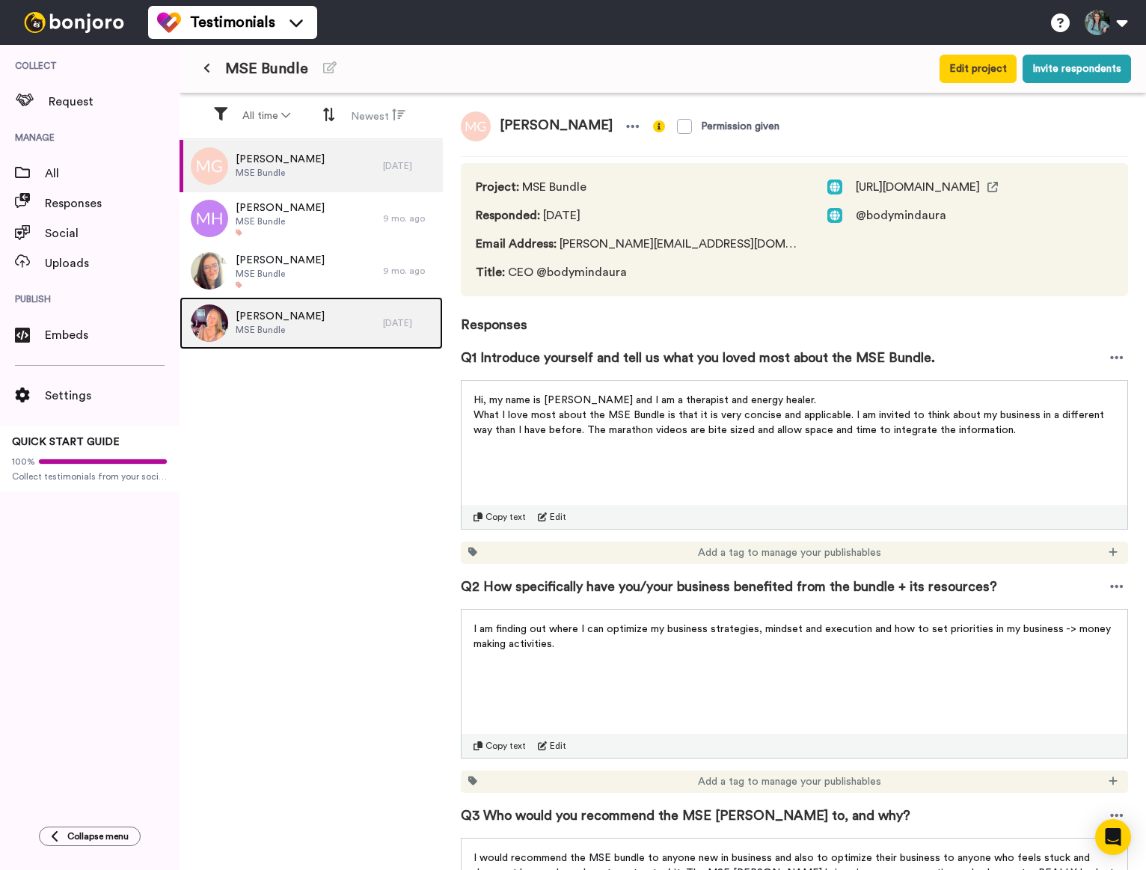
click at [308, 312] on span "[PERSON_NAME]" at bounding box center [280, 316] width 89 height 15
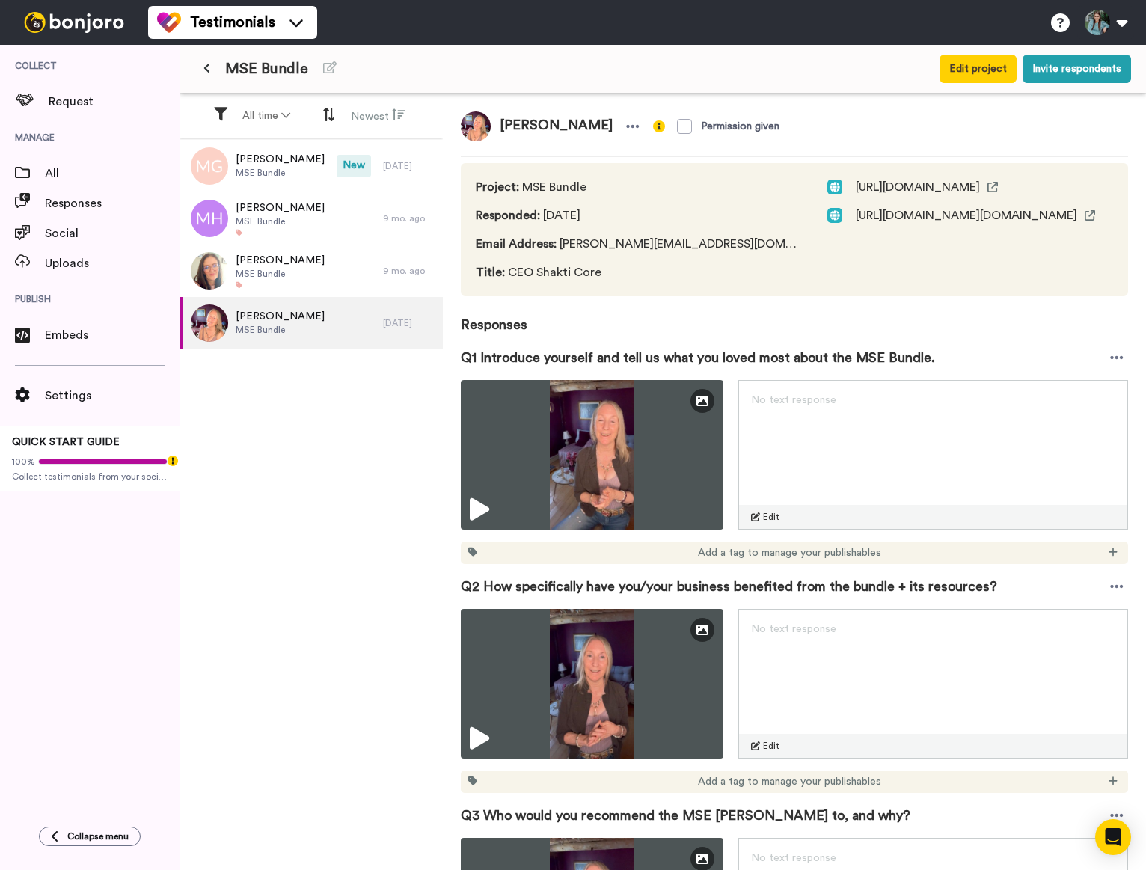
click at [561, 122] on span "[PERSON_NAME]" at bounding box center [556, 127] width 131 height 30
drag, startPoint x: 691, startPoint y: 244, endPoint x: 727, endPoint y: 281, distance: 51.4
click at [563, 245] on div "Project : MSE Bundle Responded : [DATE] Email Address : [PERSON_NAME][EMAIL_ADD…" at bounding box center [795, 229] width 668 height 133
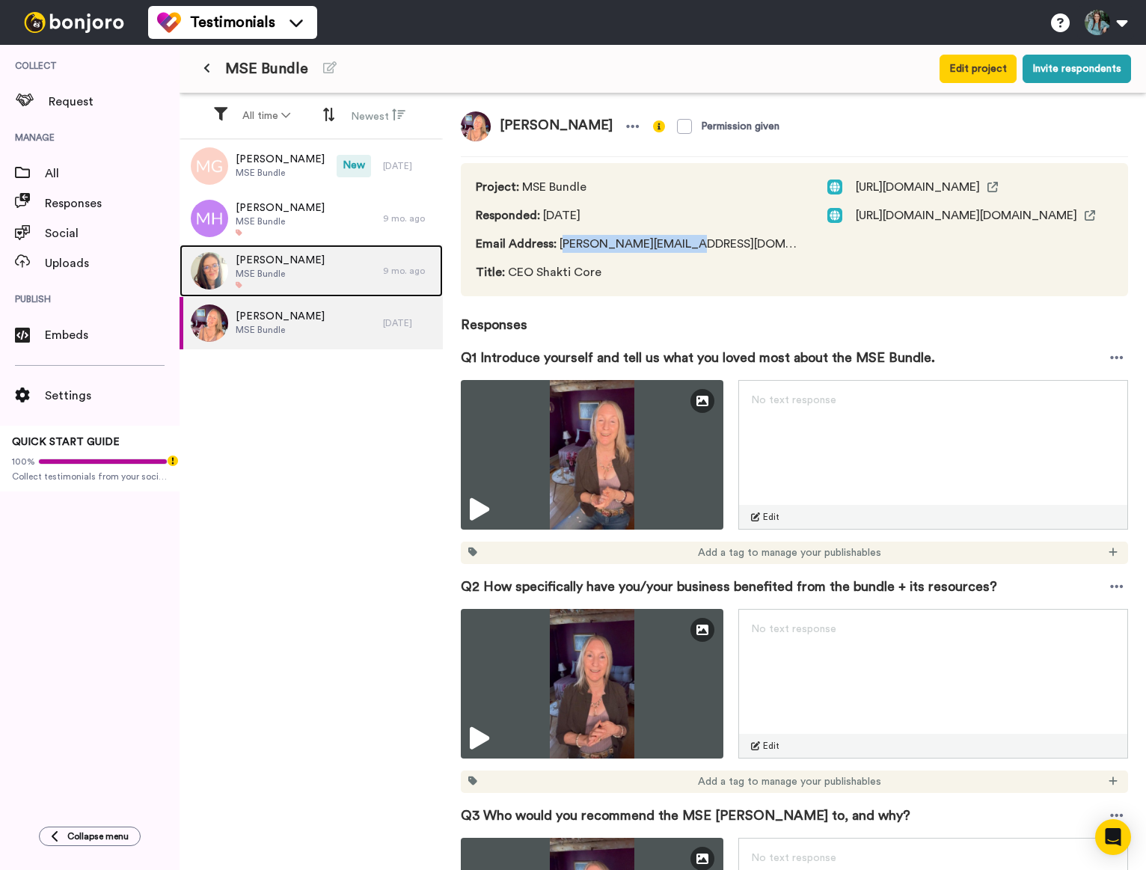
click at [284, 273] on span "MSE Bundle" at bounding box center [280, 274] width 89 height 12
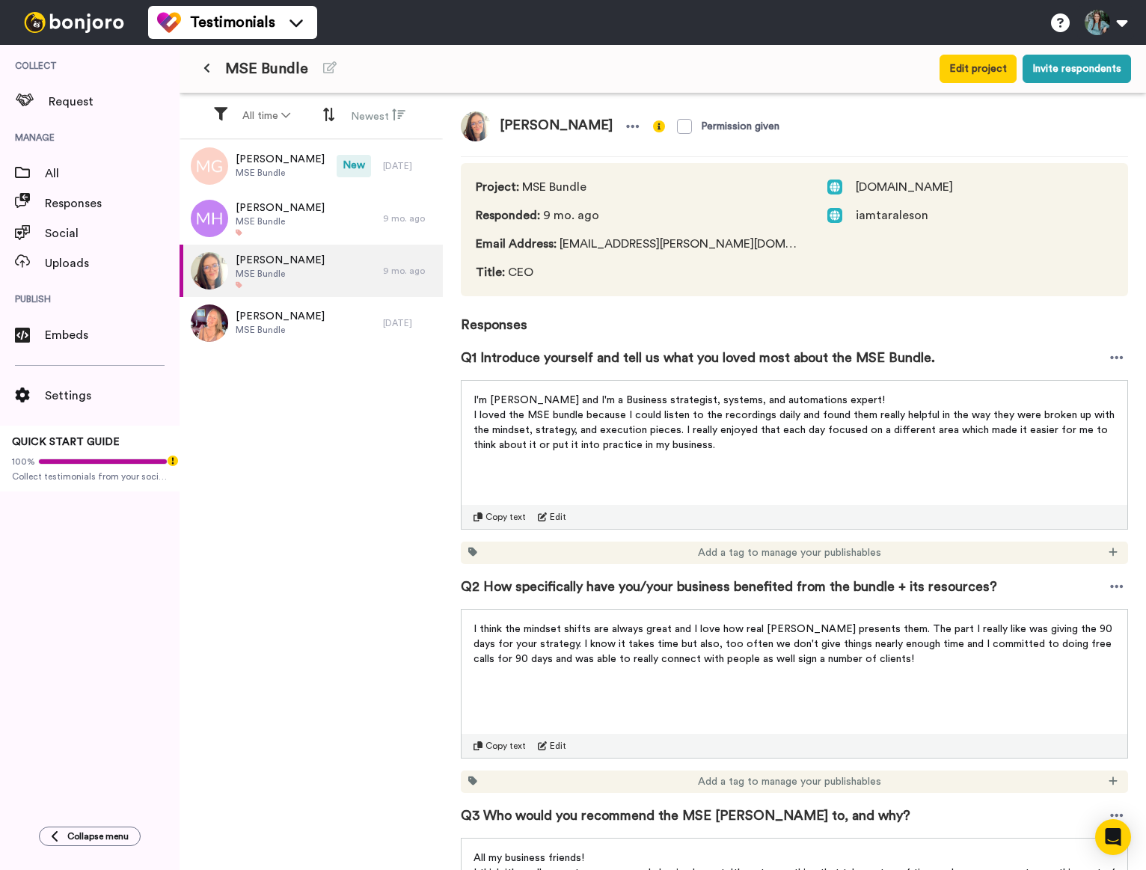
click at [529, 123] on span "[PERSON_NAME]" at bounding box center [556, 127] width 131 height 30
click at [672, 243] on span "Email Address : [EMAIL_ADDRESS][PERSON_NAME][DOMAIN_NAME]" at bounding box center [637, 244] width 322 height 18
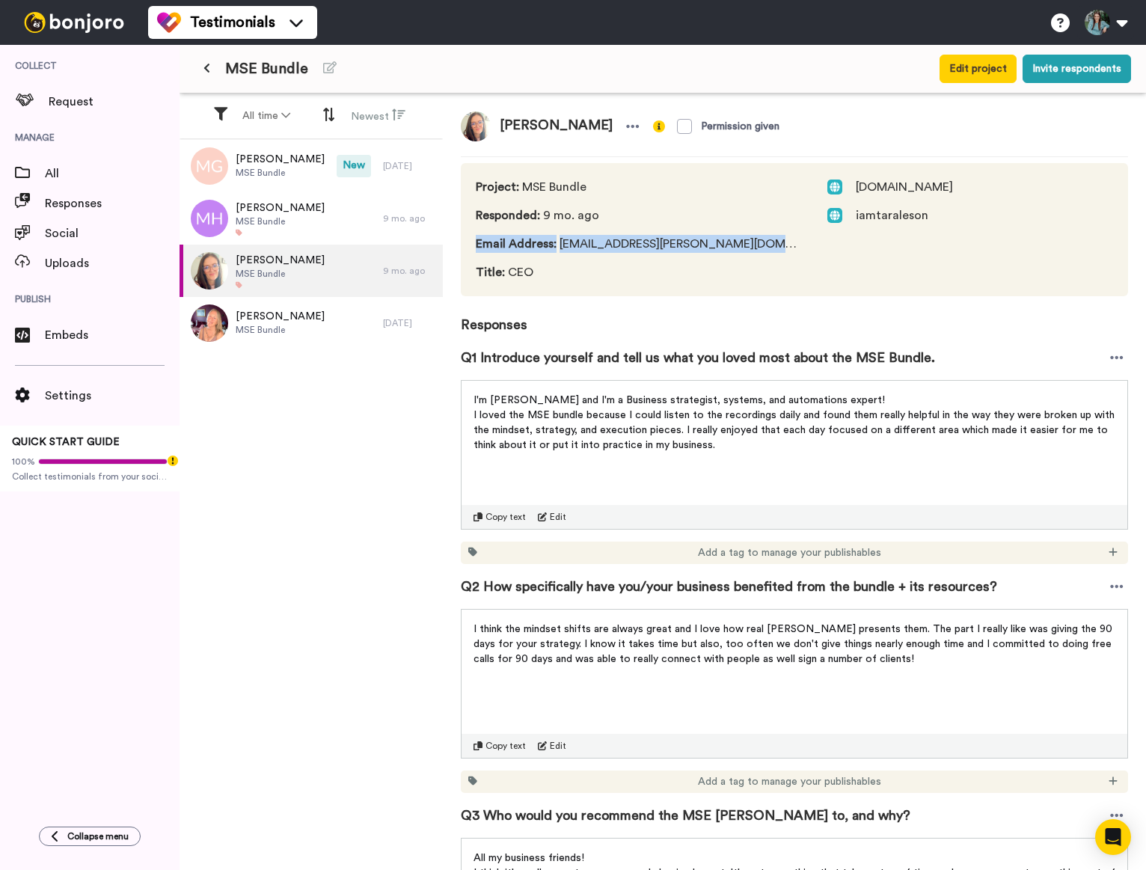
click at [672, 243] on span "Email Address : [EMAIL_ADDRESS][PERSON_NAME][DOMAIN_NAME]" at bounding box center [637, 244] width 322 height 18
click at [700, 248] on div "Project : MSE Bundle Responded : 9 mo. ago Email Address : [EMAIL_ADDRESS][PERS…" at bounding box center [795, 229] width 668 height 133
drag, startPoint x: 676, startPoint y: 244, endPoint x: 558, endPoint y: 244, distance: 118.2
click at [558, 244] on span "Email Address : [EMAIL_ADDRESS][PERSON_NAME][DOMAIN_NAME]" at bounding box center [637, 244] width 322 height 18
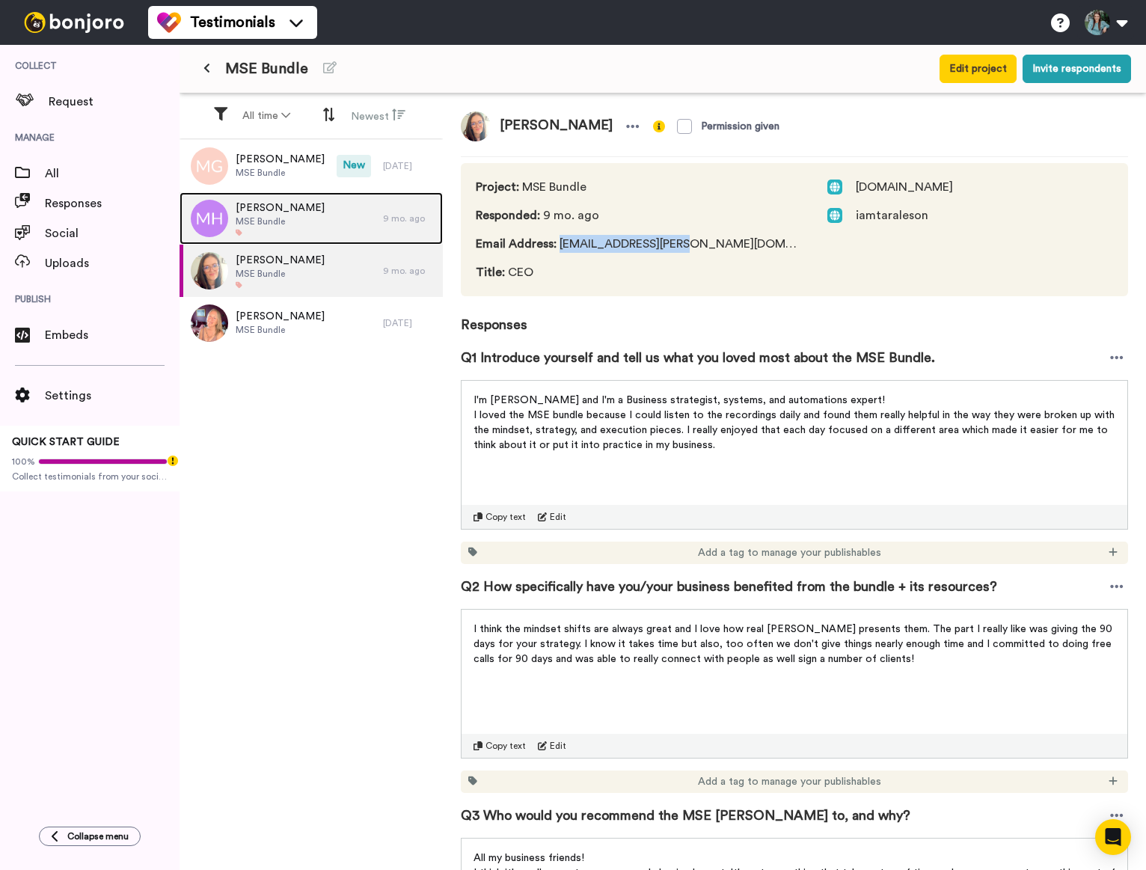
click at [278, 233] on div at bounding box center [280, 232] width 89 height 7
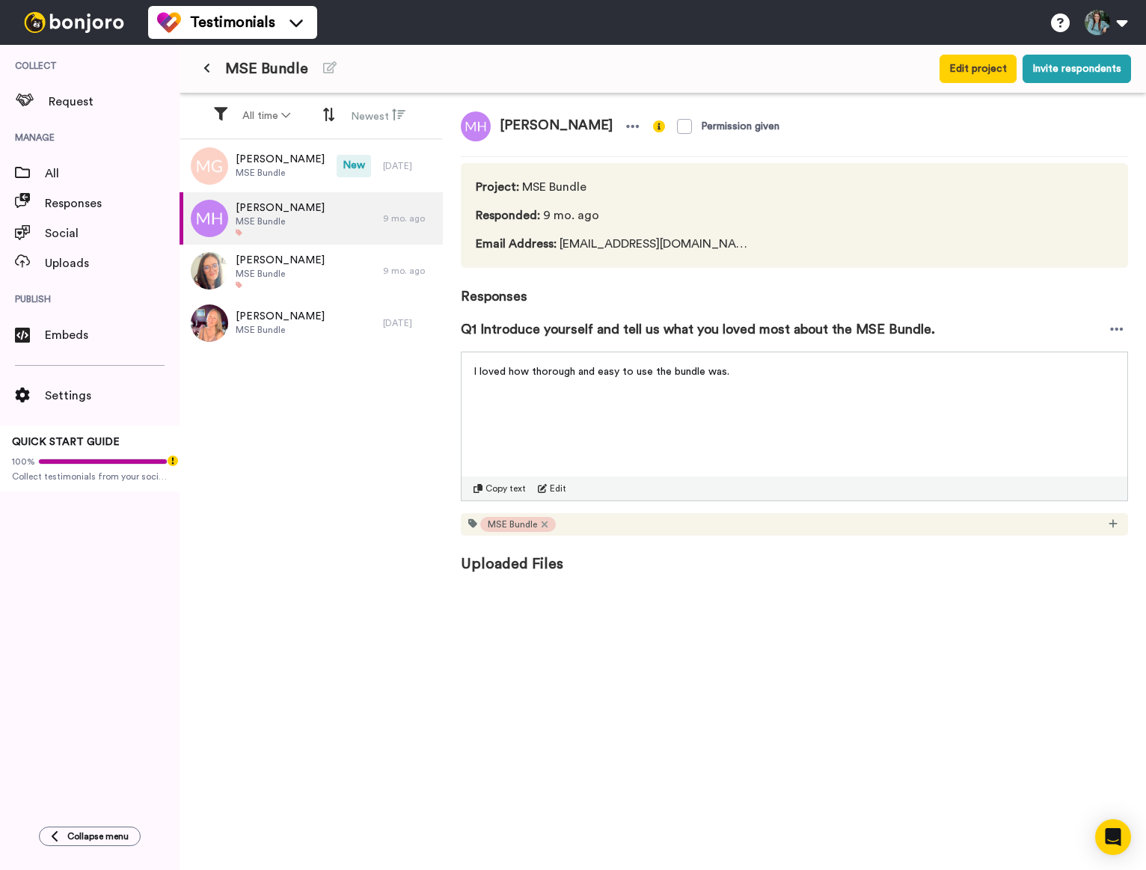
click at [577, 118] on span "[PERSON_NAME]" at bounding box center [556, 127] width 131 height 30
drag, startPoint x: 695, startPoint y: 240, endPoint x: 554, endPoint y: 242, distance: 141.4
click at [554, 242] on div "Project : MSE Bundle Responded : 9 mo. ago Email Address : [EMAIL_ADDRESS][DOMA…" at bounding box center [795, 215] width 668 height 105
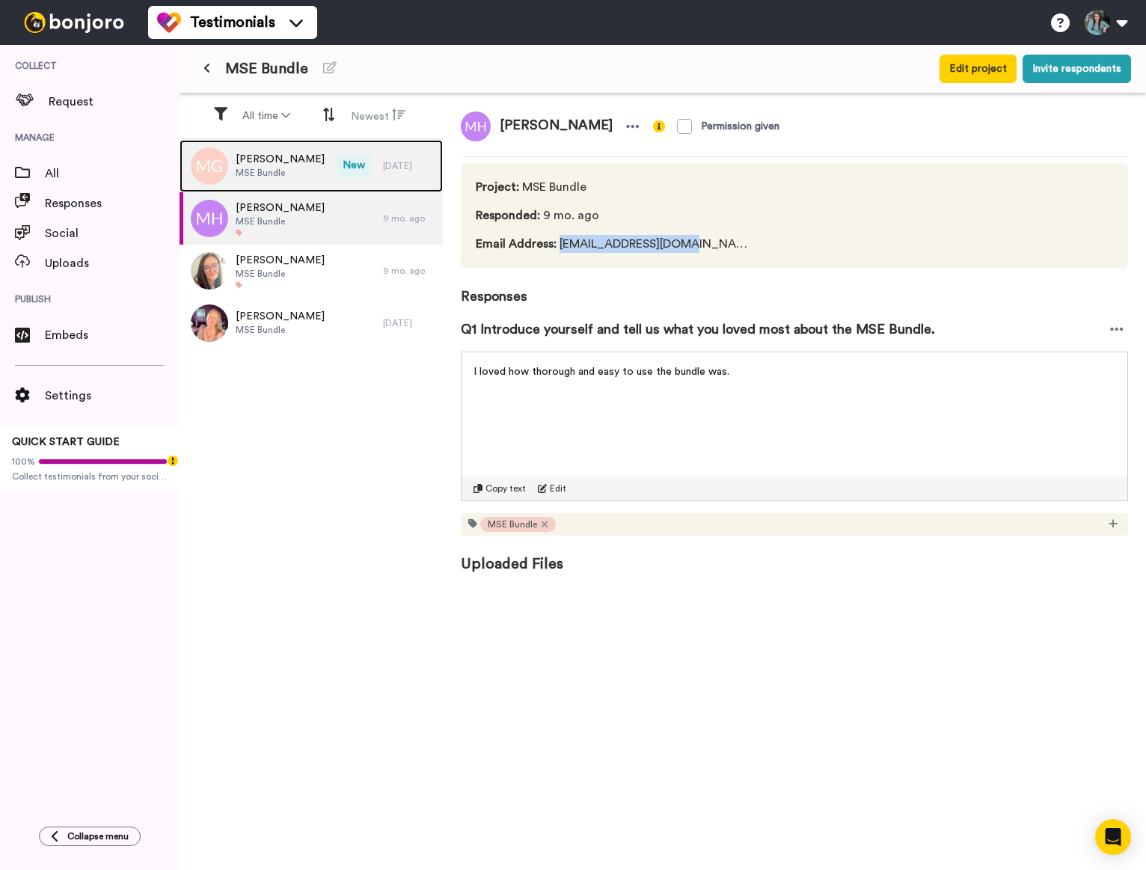
click at [282, 170] on span "MSE Bundle" at bounding box center [280, 173] width 89 height 12
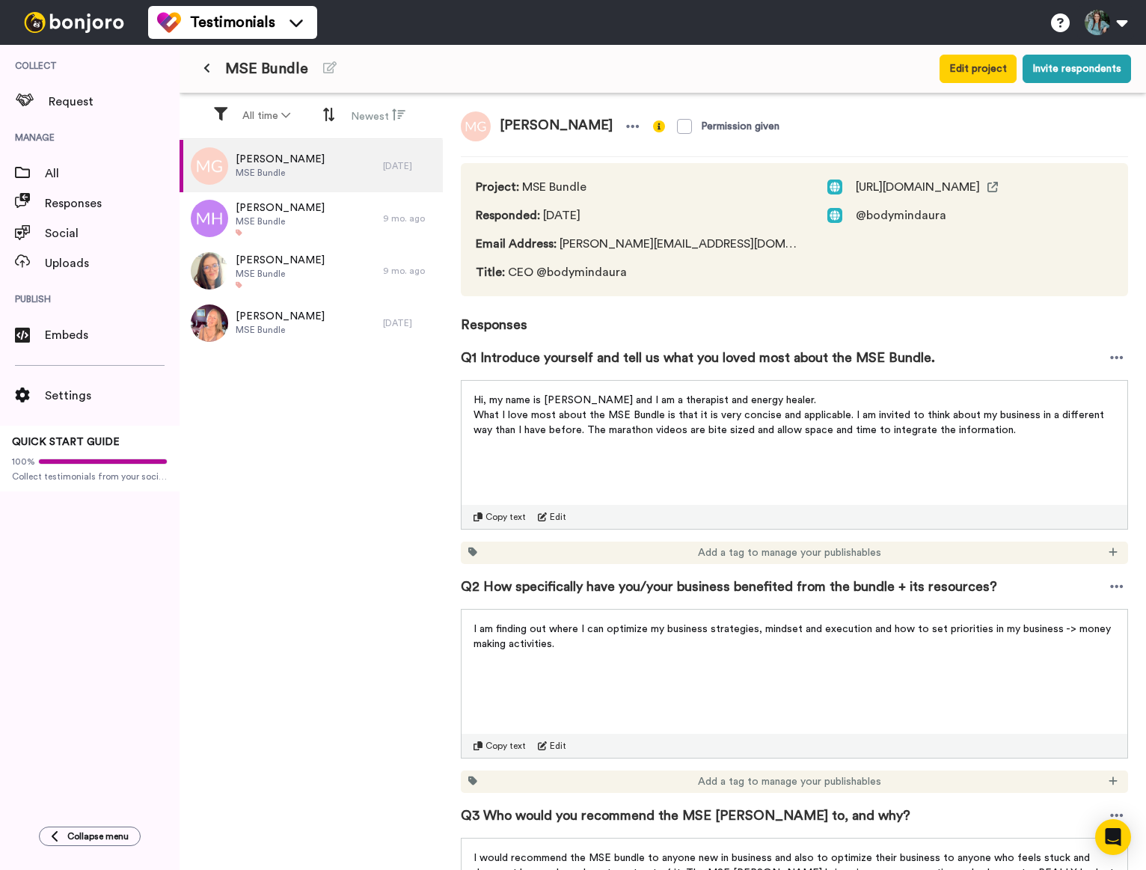
click at [550, 128] on span "[PERSON_NAME]" at bounding box center [556, 127] width 131 height 30
drag, startPoint x: 559, startPoint y: 245, endPoint x: 674, endPoint y: 241, distance: 115.3
click at [674, 241] on span "Email Address : [PERSON_NAME][EMAIL_ADDRESS][DOMAIN_NAME]" at bounding box center [637, 244] width 322 height 18
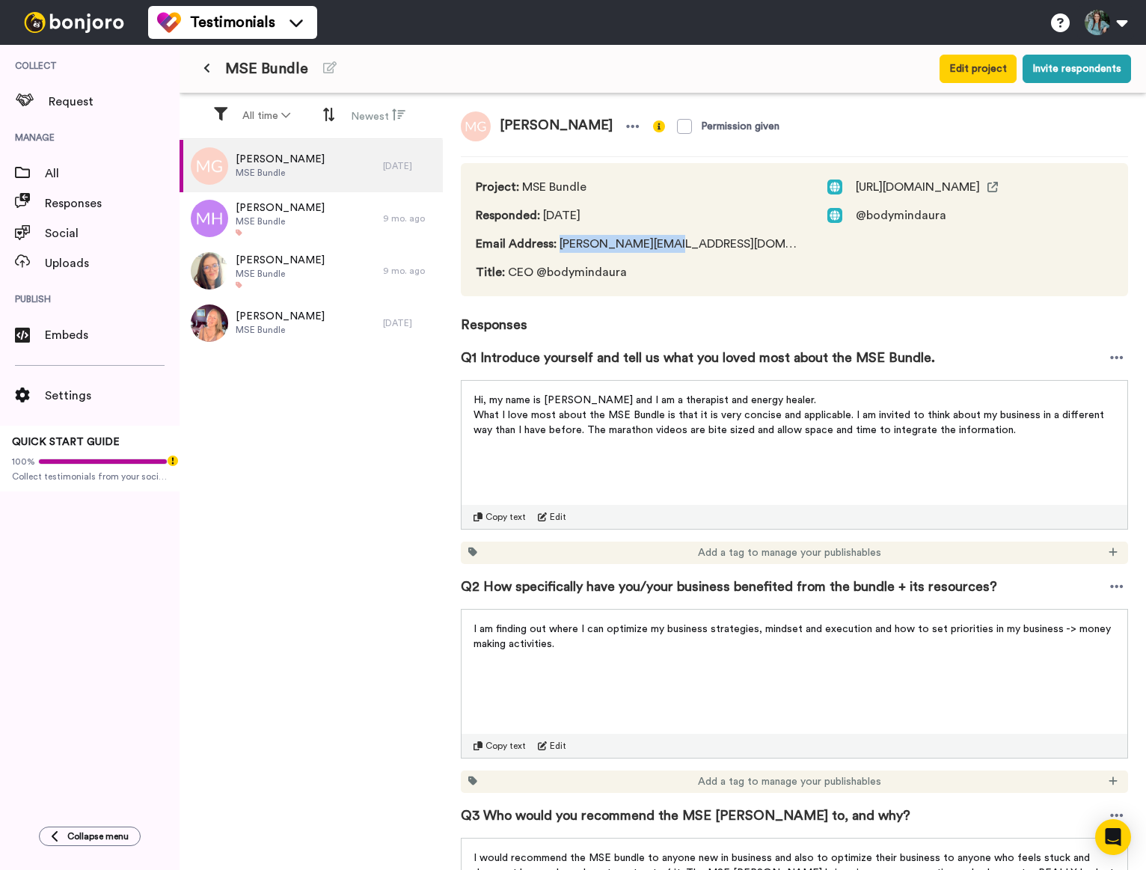
click at [204, 72] on icon at bounding box center [207, 68] width 7 height 10
